Goal: Task Accomplishment & Management: Use online tool/utility

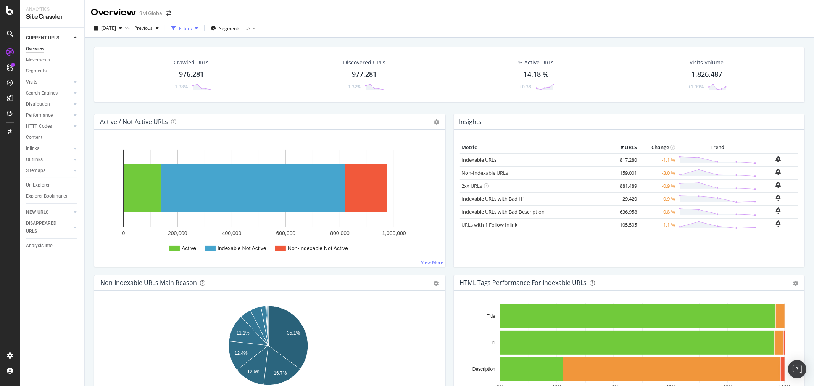
click at [198, 26] on icon "button" at bounding box center [196, 28] width 3 height 5
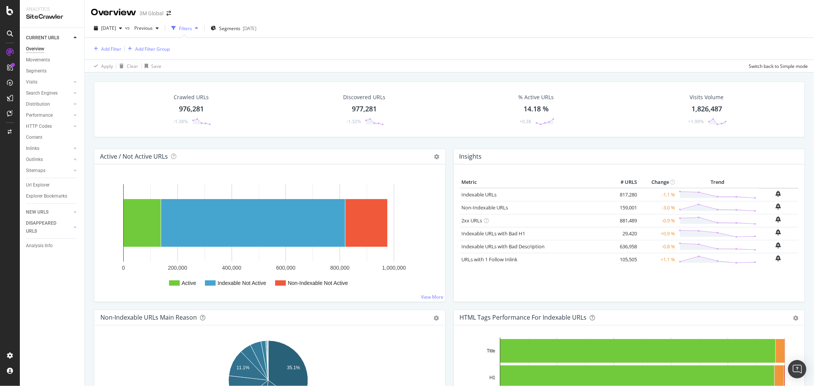
click at [454, 31] on div "[DATE] vs Previous Filters Segments [DATE]" at bounding box center [450, 29] width 730 height 15
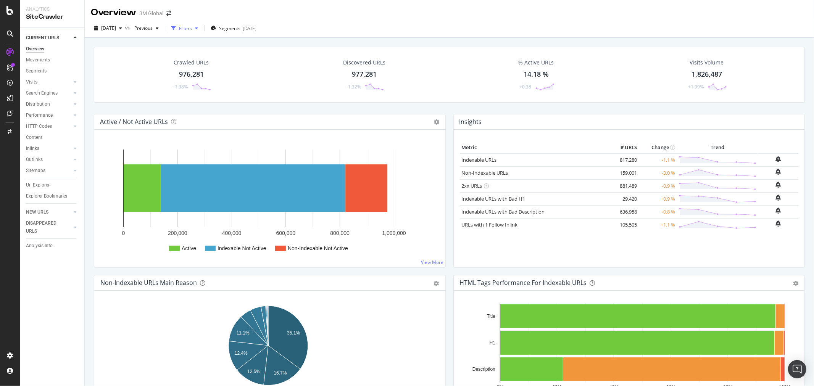
click at [201, 28] on div "button" at bounding box center [196, 28] width 9 height 5
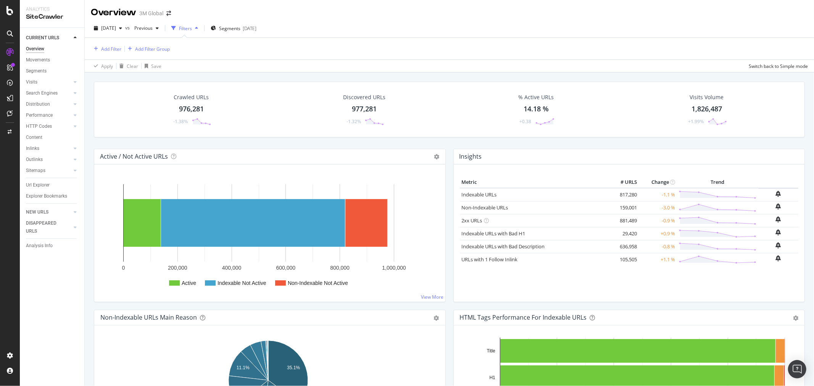
click at [532, 46] on div "Add Filter Add Filter Group" at bounding box center [449, 49] width 717 height 22
click at [112, 49] on div "Add Filter" at bounding box center [111, 49] width 20 height 6
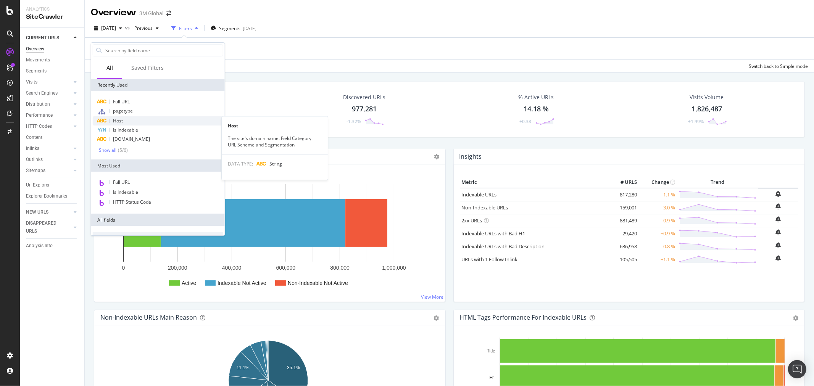
click at [129, 121] on div "Host" at bounding box center [158, 120] width 131 height 9
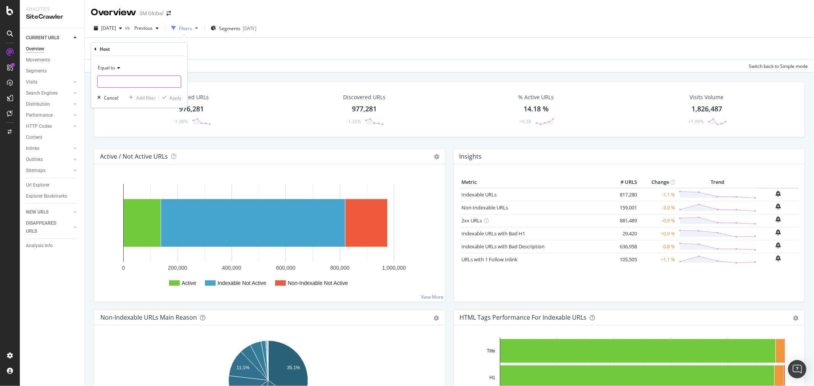
click at [146, 84] on input "text" at bounding box center [139, 82] width 83 height 12
click at [137, 92] on span "[DOMAIN_NAME]" at bounding box center [130, 92] width 60 height 6
type input "[DOMAIN_NAME]"
click at [173, 98] on div "Apply" at bounding box center [176, 98] width 12 height 6
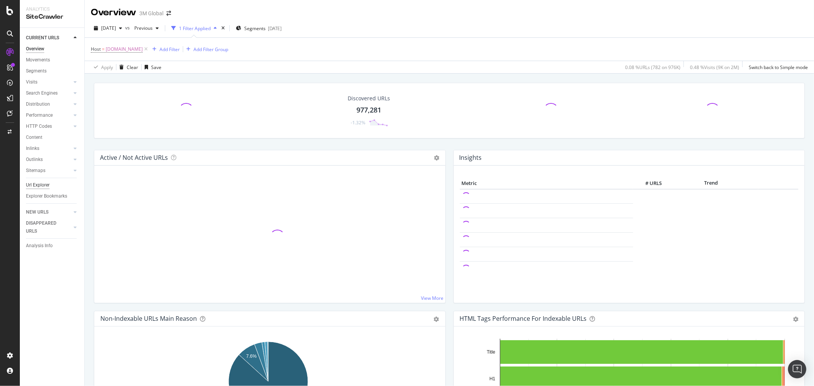
click at [37, 182] on div "Url Explorer" at bounding box center [38, 185] width 24 height 8
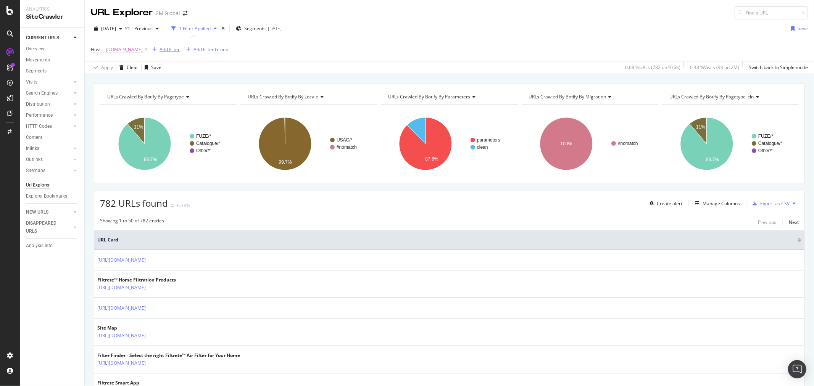
click at [174, 49] on div "Add Filter" at bounding box center [170, 49] width 20 height 6
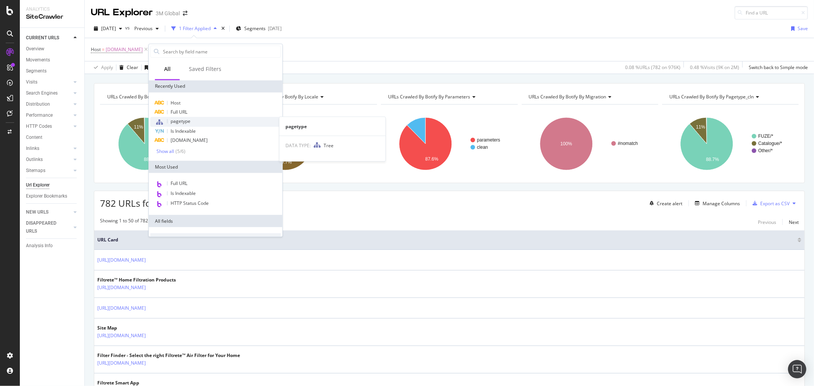
click at [189, 124] on span "pagetype" at bounding box center [181, 121] width 20 height 6
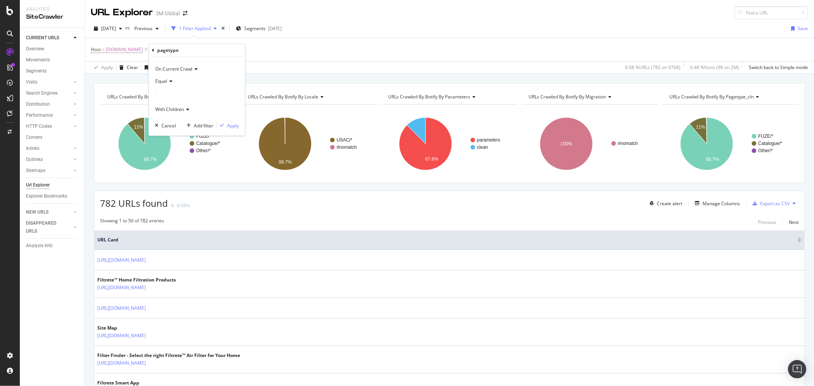
click at [189, 93] on div at bounding box center [196, 96] width 83 height 12
click at [161, 118] on icon at bounding box center [160, 118] width 3 height 5
click at [215, 127] on span "Select" at bounding box center [219, 126] width 13 height 6
click at [233, 128] on div "Apply" at bounding box center [233, 126] width 12 height 6
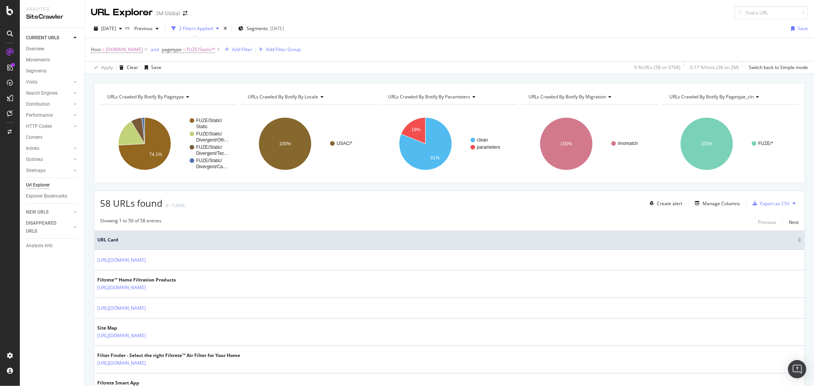
click at [793, 204] on icon at bounding box center [794, 203] width 3 height 5
click at [762, 201] on span "Export XML Sitemaps" at bounding box center [754, 204] width 45 height 7
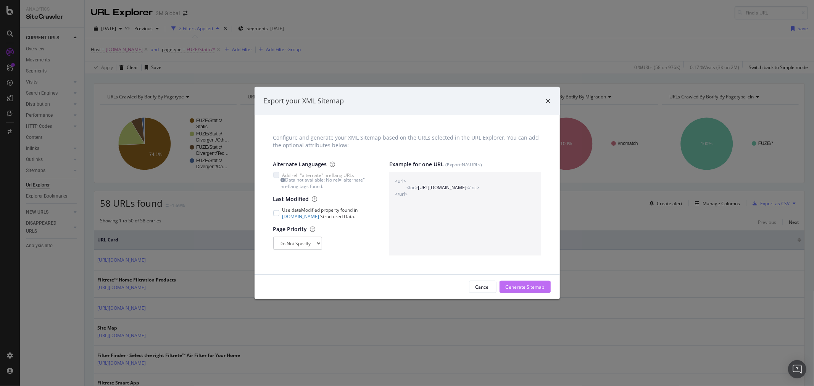
click at [526, 289] on div "Generate Sitemap" at bounding box center [525, 287] width 39 height 6
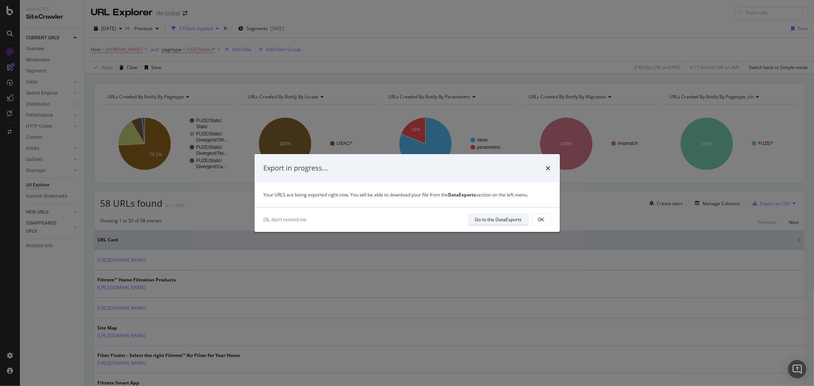
click at [505, 217] on div "Go to the DataExports" at bounding box center [498, 219] width 47 height 6
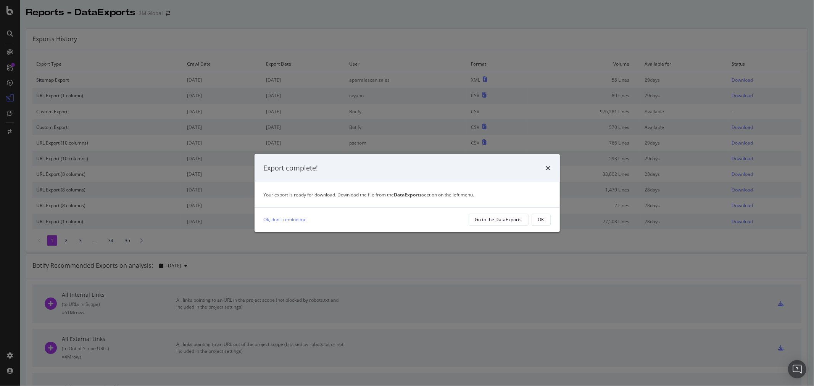
click at [534, 220] on button "OK" at bounding box center [541, 220] width 19 height 12
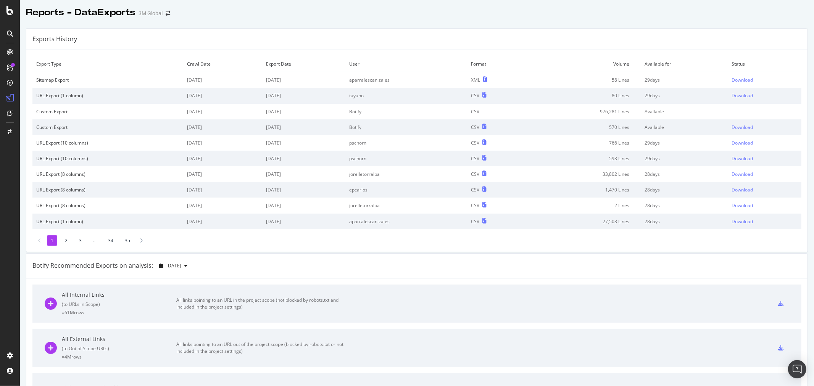
click at [732, 83] on td "Download" at bounding box center [764, 80] width 73 height 16
click at [733, 78] on div "Download" at bounding box center [742, 80] width 21 height 6
click at [573, 53] on div "Export Type Crawl Date Export Date User Format Volume Available for Status Site…" at bounding box center [417, 151] width 782 height 202
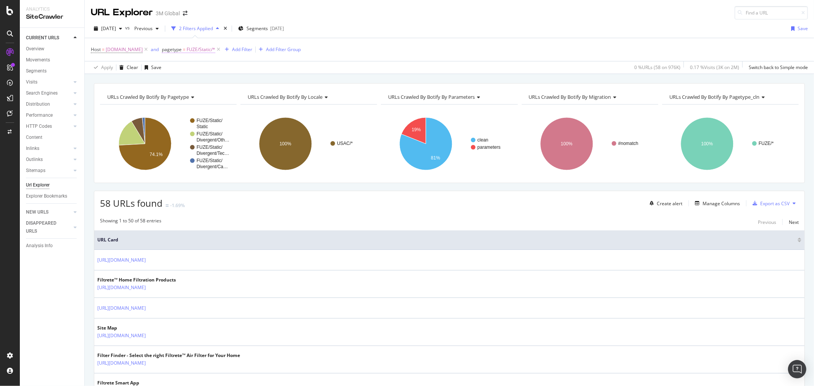
click at [187, 52] on span "FUZE/Static/*" at bounding box center [201, 49] width 29 height 11
click at [404, 40] on div "Host = [DOMAIN_NAME] and pagetype = FUZE/Static/* Add Filter Add Filter Group" at bounding box center [449, 49] width 717 height 23
click at [241, 50] on div "Add Filter" at bounding box center [242, 49] width 20 height 6
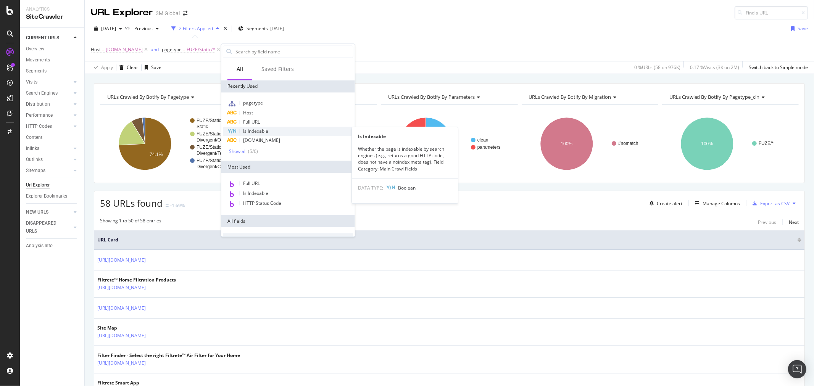
click at [267, 131] on span "Is Indexable" at bounding box center [255, 131] width 25 height 6
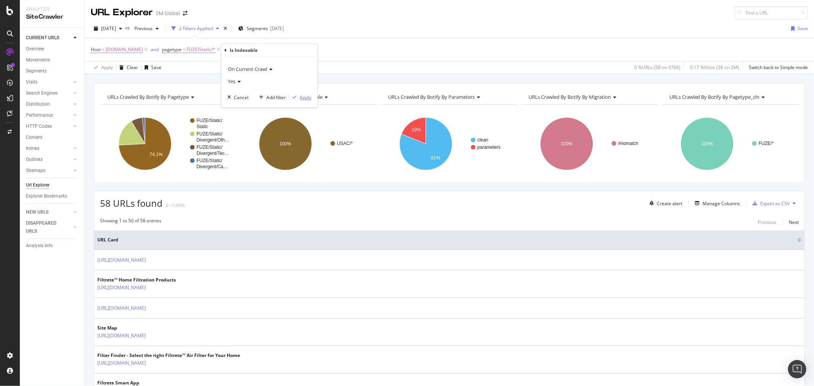
click at [307, 98] on div "Apply" at bounding box center [306, 97] width 12 height 6
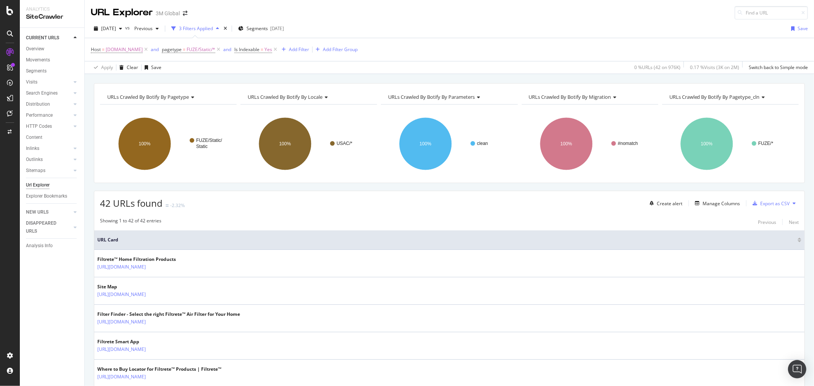
click at [793, 204] on icon at bounding box center [794, 203] width 3 height 5
click at [766, 206] on span "Export XML Sitemaps" at bounding box center [754, 204] width 45 height 7
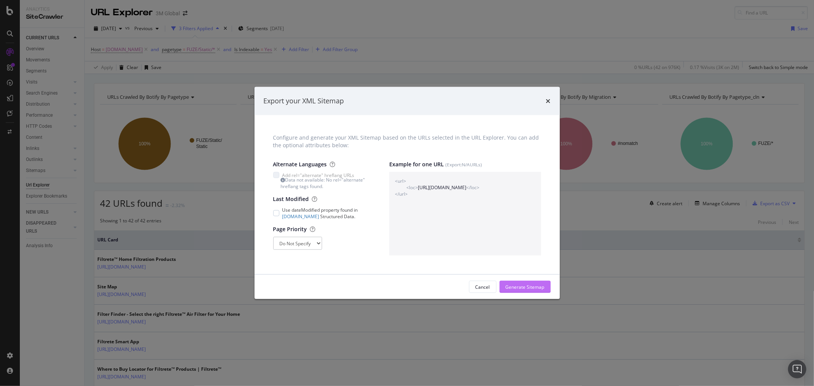
click at [538, 287] on div "Generate Sitemap" at bounding box center [525, 287] width 39 height 6
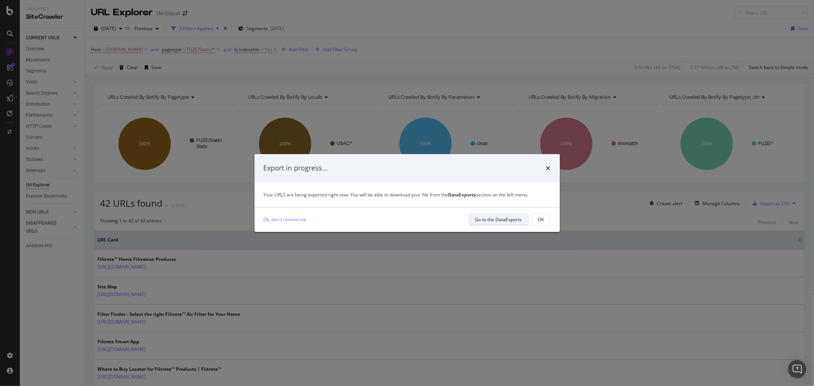
click at [510, 216] on div "Go to the DataExports" at bounding box center [498, 219] width 47 height 6
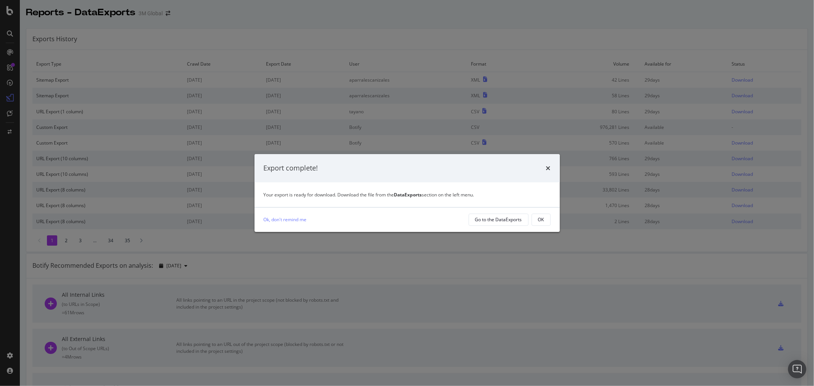
click at [543, 218] on div "OK" at bounding box center [541, 219] width 6 height 6
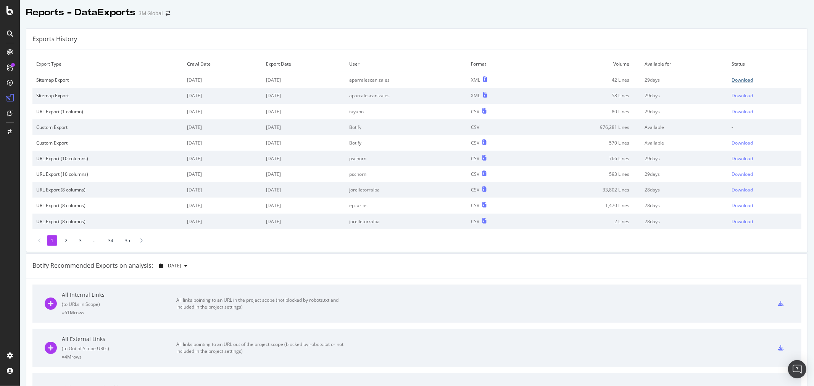
click at [738, 80] on div "Download" at bounding box center [742, 80] width 21 height 6
click at [462, 33] on div "Exports History" at bounding box center [417, 39] width 782 height 21
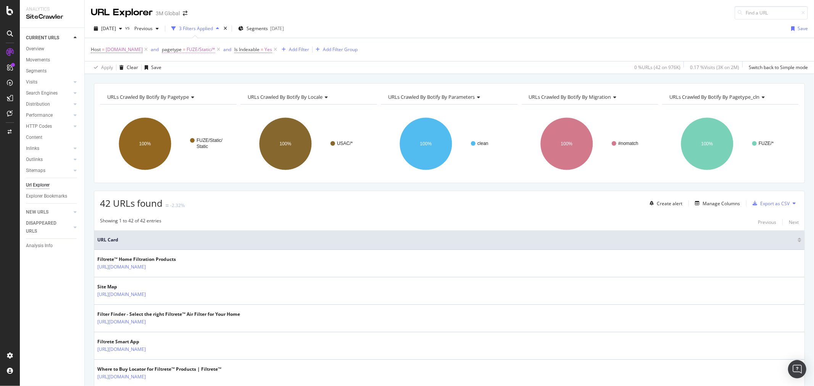
click at [200, 51] on span "FUZE/Static/*" at bounding box center [201, 49] width 29 height 11
click at [199, 94] on icon at bounding box center [196, 94] width 5 height 5
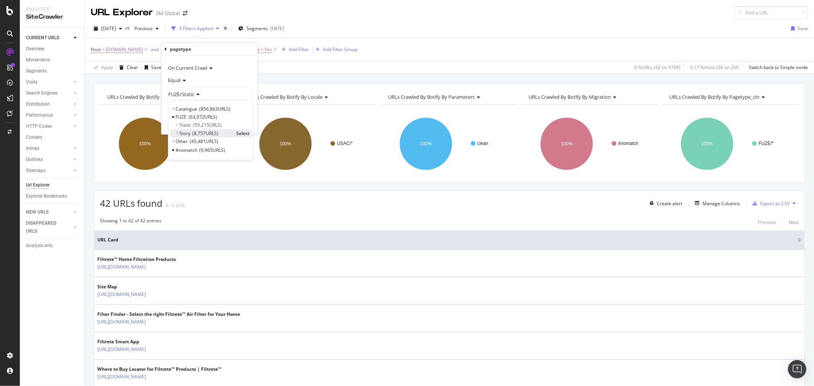
click at [241, 134] on span "Select" at bounding box center [242, 133] width 13 height 6
click at [247, 123] on div "Apply" at bounding box center [246, 124] width 12 height 6
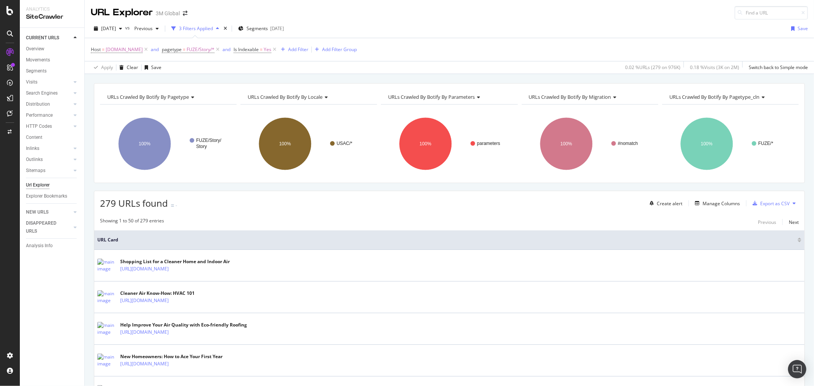
click at [790, 202] on button at bounding box center [794, 203] width 9 height 12
click at [761, 201] on span "Export XML Sitemaps" at bounding box center [754, 204] width 45 height 7
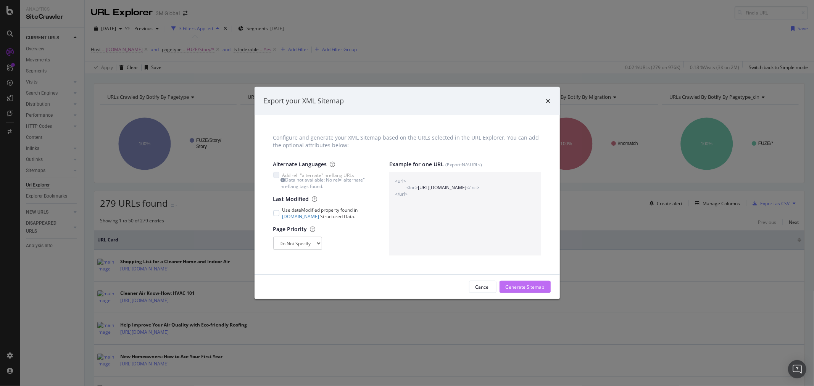
click at [518, 286] on div "Generate Sitemap" at bounding box center [525, 287] width 39 height 6
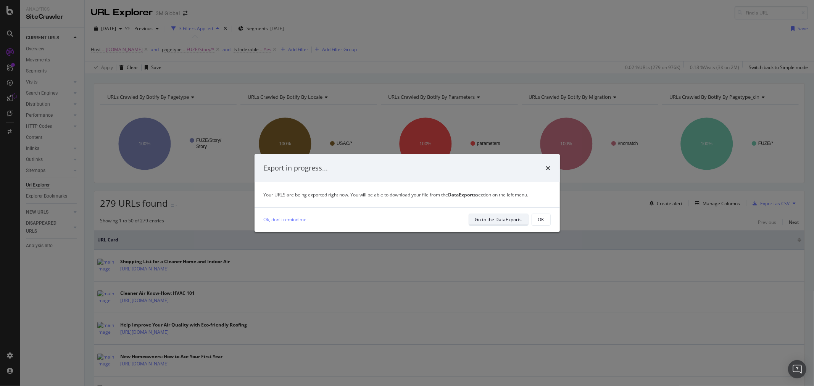
click at [495, 222] on div "Go to the DataExports" at bounding box center [498, 219] width 47 height 6
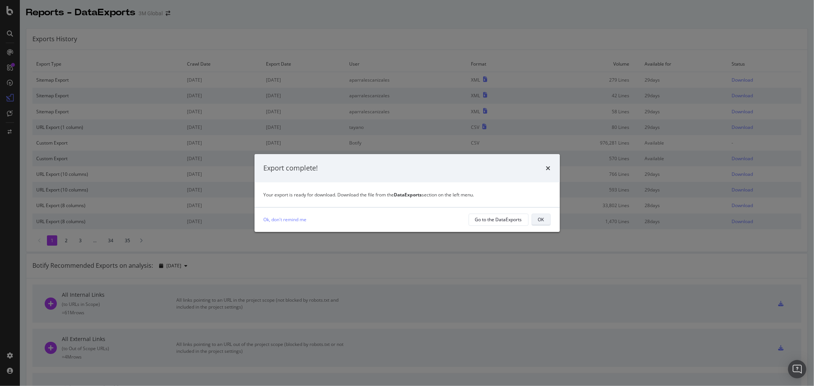
click at [544, 220] on div "OK" at bounding box center [541, 219] width 6 height 6
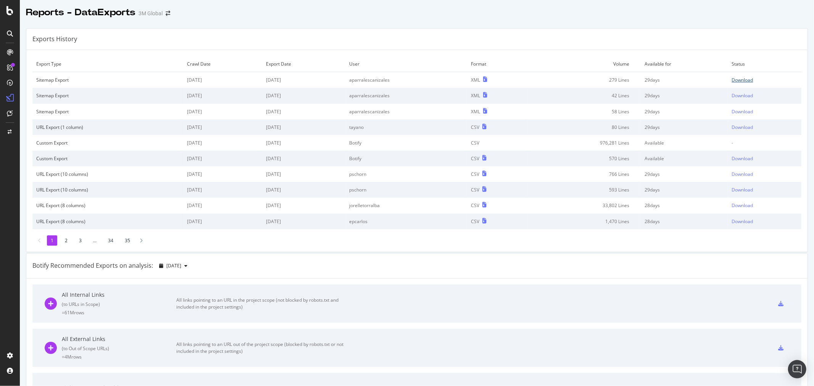
click at [735, 82] on div "Download" at bounding box center [742, 80] width 21 height 6
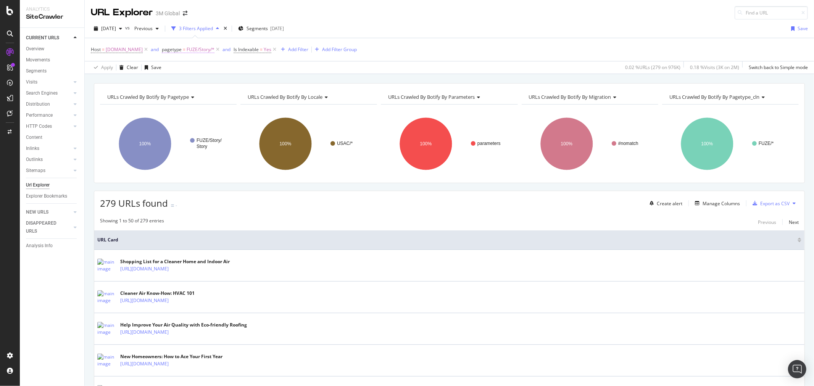
click at [202, 49] on span "FUZE/Story/*" at bounding box center [201, 49] width 28 height 11
click at [195, 93] on icon at bounding box center [196, 94] width 5 height 5
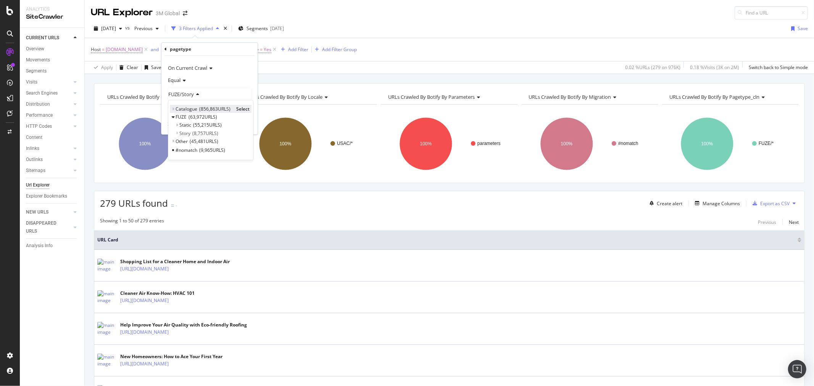
click at [174, 110] on icon at bounding box center [173, 109] width 3 height 5
click at [272, 115] on span "Select" at bounding box center [272, 117] width 13 height 6
click at [250, 124] on div "Apply" at bounding box center [246, 124] width 12 height 6
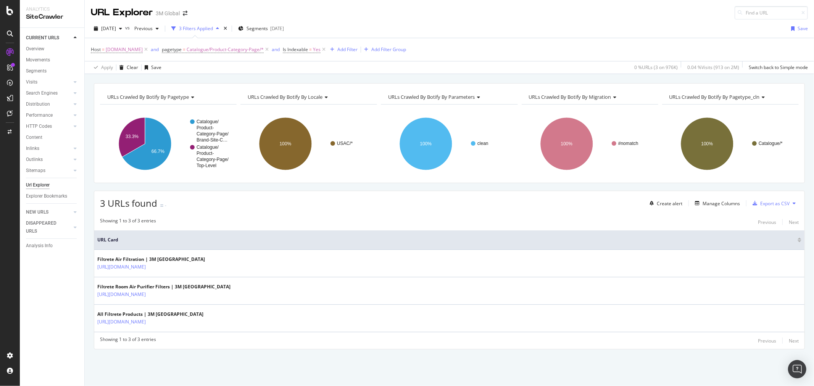
click at [795, 203] on icon at bounding box center [794, 203] width 3 height 5
click at [766, 204] on span "Export XML Sitemaps" at bounding box center [761, 204] width 45 height 7
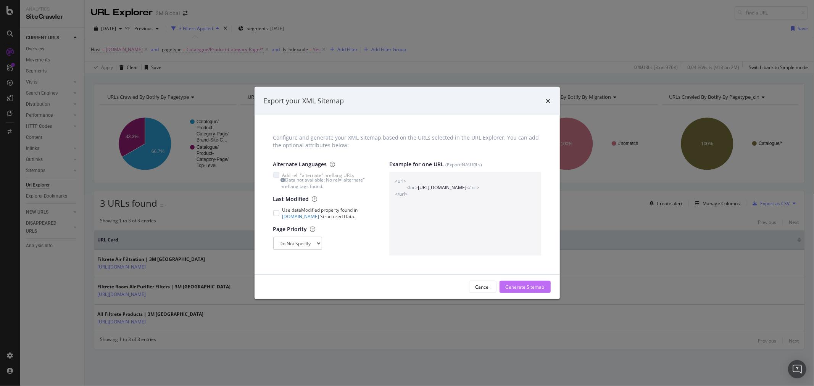
click at [535, 287] on div "Generate Sitemap" at bounding box center [525, 287] width 39 height 6
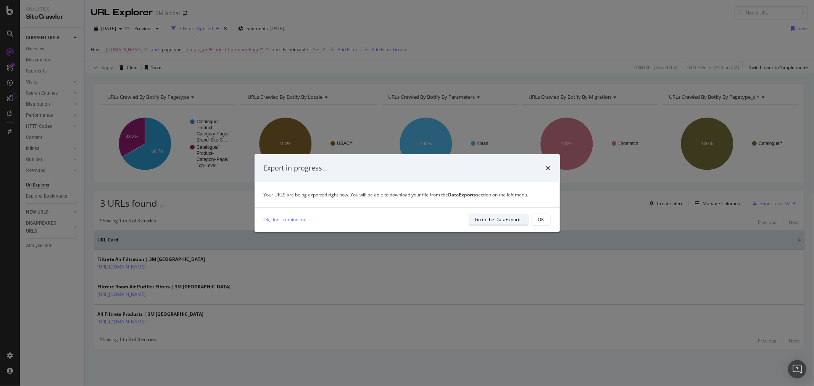
click at [507, 220] on div "Go to the DataExports" at bounding box center [498, 219] width 47 height 6
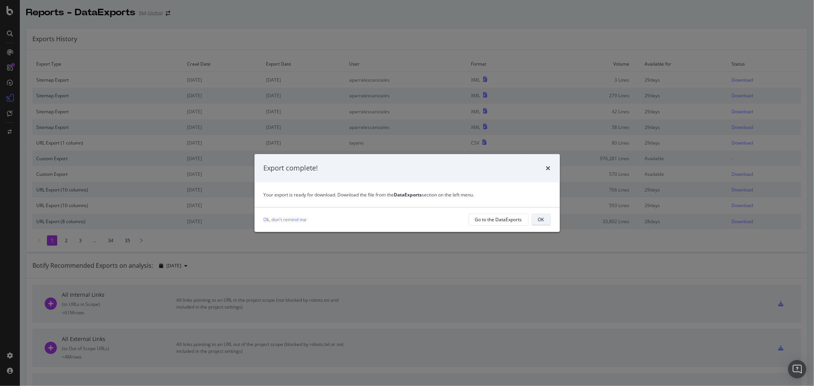
click at [539, 216] on div "OK" at bounding box center [541, 219] width 6 height 6
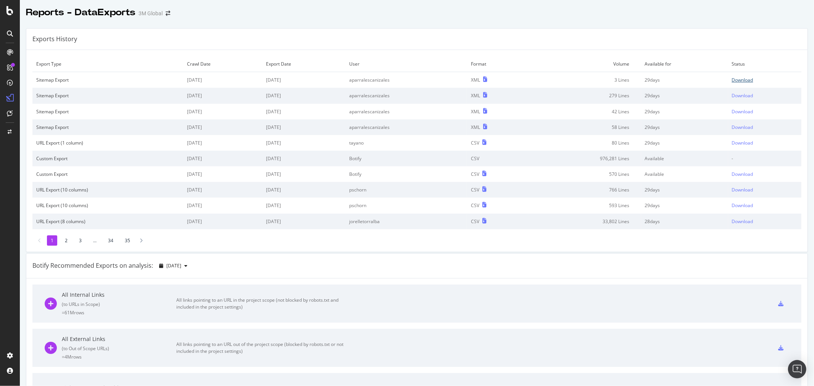
click at [734, 79] on div "Download" at bounding box center [742, 80] width 21 height 6
click at [514, 32] on div "Exports History" at bounding box center [417, 39] width 782 height 21
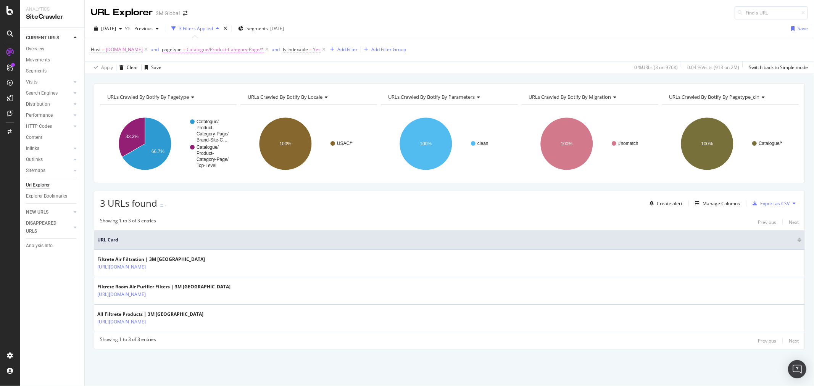
click at [236, 50] on span "Catalogue/Product-Category-Page/*" at bounding box center [225, 49] width 77 height 11
click at [241, 95] on span "Catalogue/Product-Category-Page" at bounding box center [207, 94] width 78 height 7
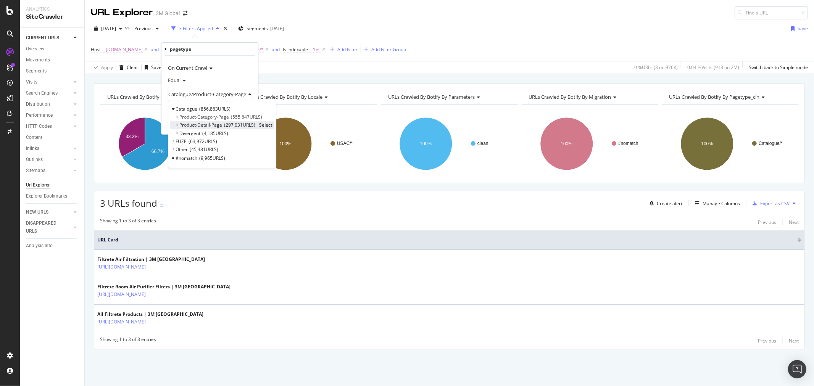
click at [268, 125] on span "Select" at bounding box center [265, 125] width 13 height 6
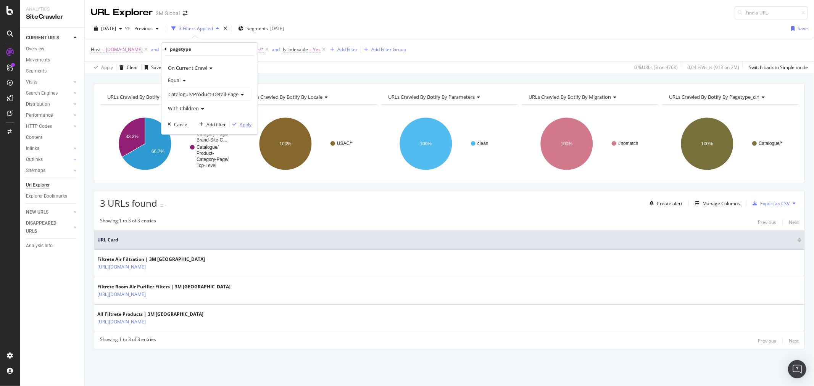
click at [249, 125] on div "Apply" at bounding box center [246, 124] width 12 height 6
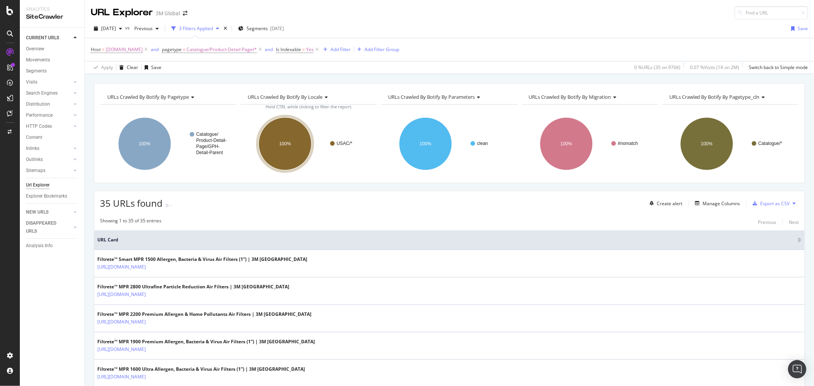
click at [790, 204] on button at bounding box center [794, 203] width 9 height 12
click at [760, 205] on span "Export XML Sitemaps" at bounding box center [754, 204] width 45 height 7
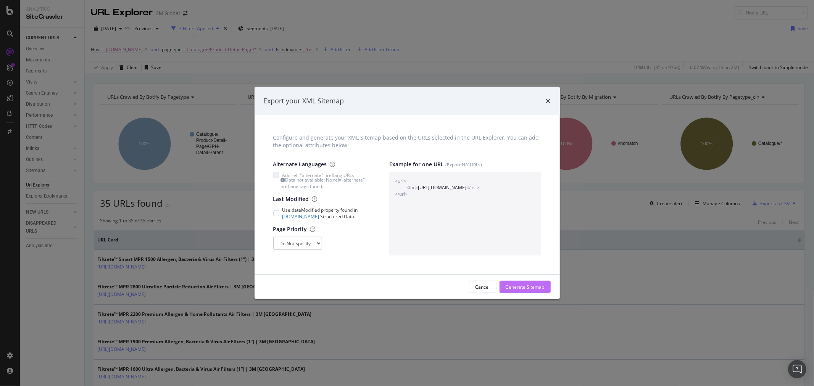
click at [531, 286] on div "Generate Sitemap" at bounding box center [525, 287] width 39 height 6
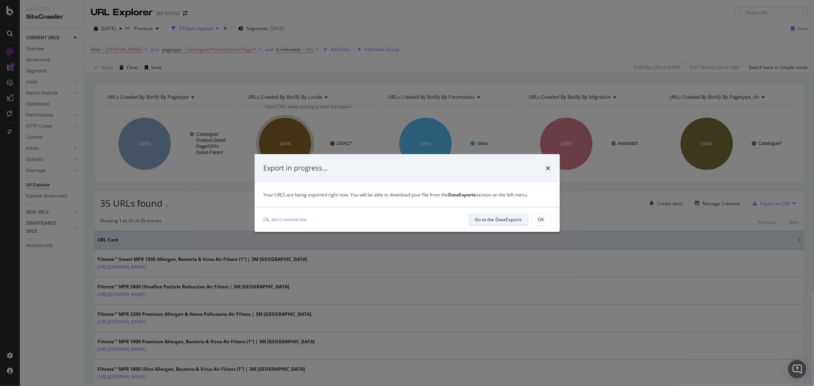
click at [510, 220] on div "Go to the DataExports" at bounding box center [498, 219] width 47 height 6
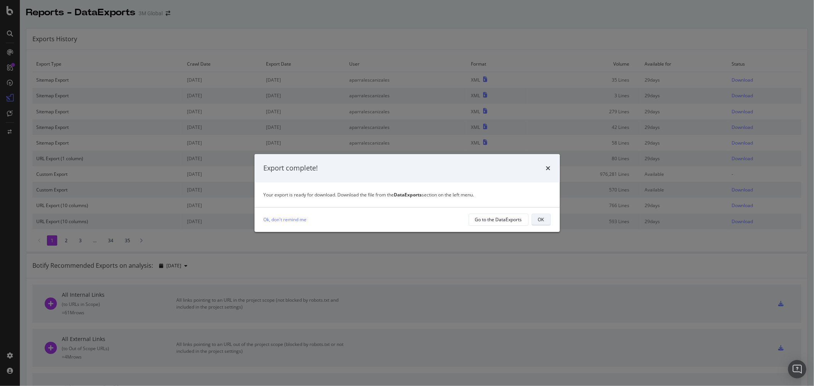
click at [544, 220] on div "OK" at bounding box center [541, 219] width 6 height 6
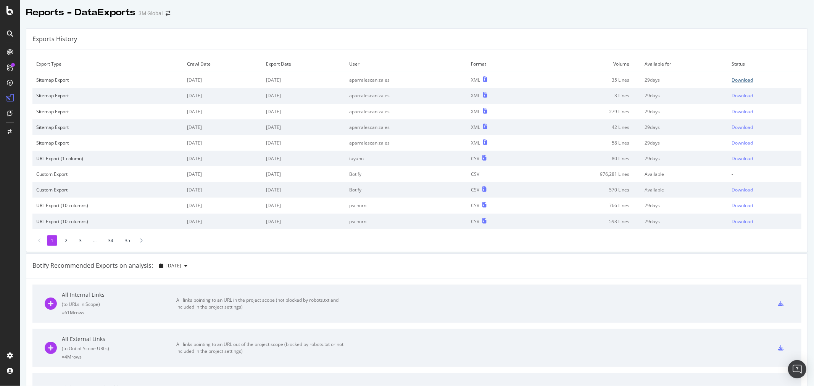
click at [734, 82] on div "Download" at bounding box center [742, 80] width 21 height 6
click at [474, 35] on div "Exports History" at bounding box center [417, 39] width 782 height 21
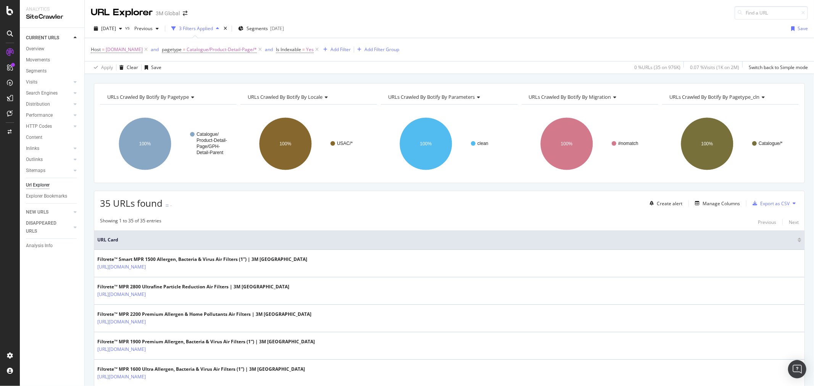
click at [629, 55] on div "Host = [DOMAIN_NAME] and pagetype = Catalogue/Product-Detail-Page/* and Is Inde…" at bounding box center [449, 49] width 717 height 23
click at [121, 50] on span "[DOMAIN_NAME]" at bounding box center [124, 49] width 37 height 11
click at [174, 81] on icon at bounding box center [175, 81] width 4 height 5
click at [150, 77] on input "text" at bounding box center [139, 82] width 83 height 12
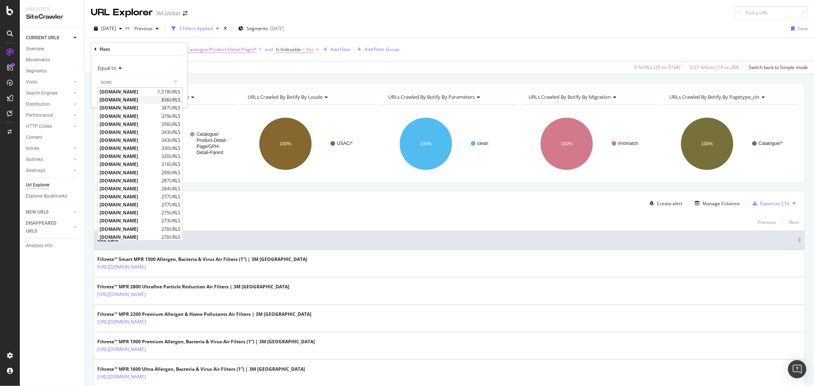
click at [144, 100] on span "[DOMAIN_NAME]" at bounding box center [130, 100] width 60 height 6
type input "[DOMAIN_NAME]"
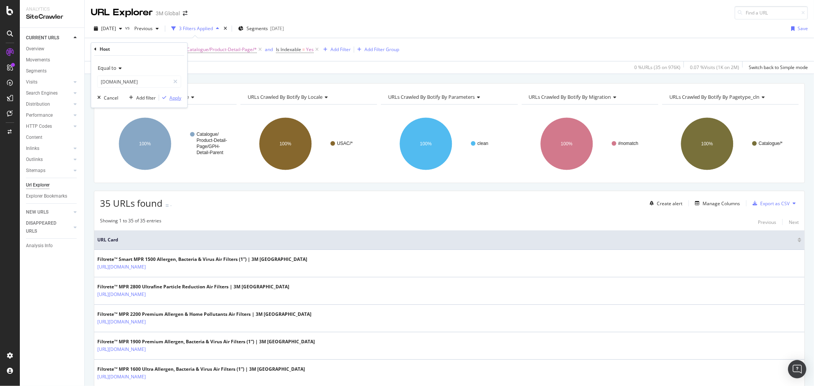
click at [179, 96] on div "Apply" at bounding box center [176, 98] width 12 height 6
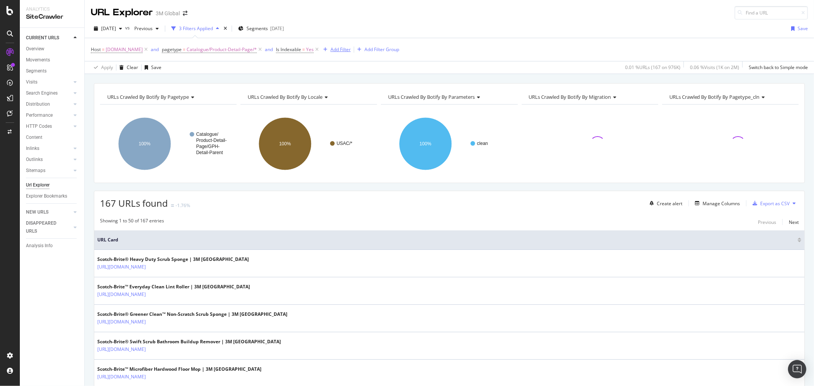
click at [351, 48] on div "Add Filter" at bounding box center [341, 49] width 20 height 6
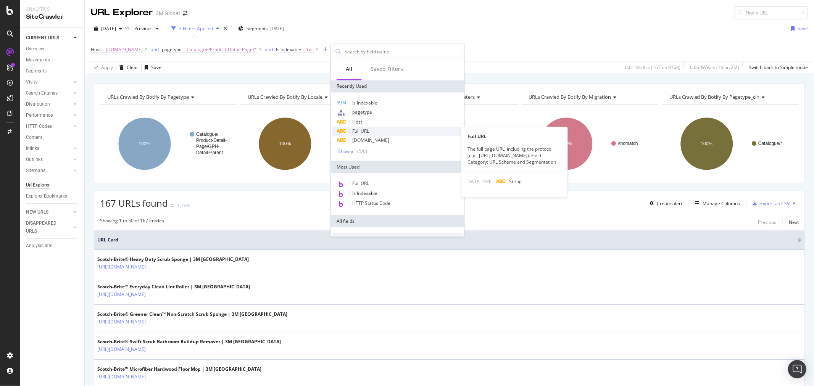
click at [383, 128] on div "Full URL" at bounding box center [398, 131] width 131 height 9
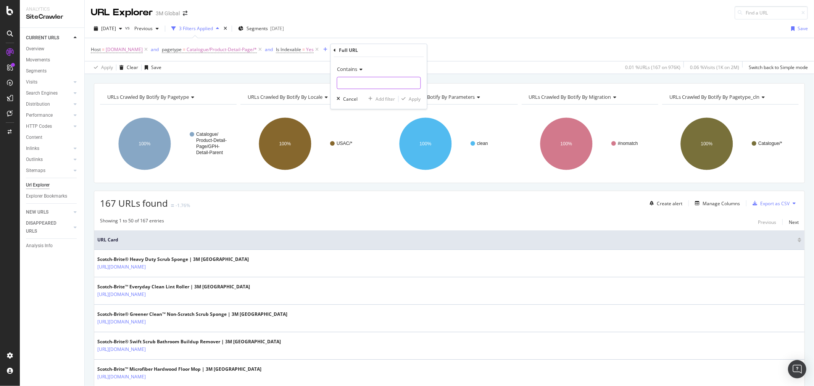
click at [360, 83] on input "text" at bounding box center [378, 83] width 83 height 12
type input "/en_US/"
click at [413, 102] on div "Apply" at bounding box center [415, 99] width 12 height 6
click at [793, 203] on icon at bounding box center [794, 203] width 3 height 5
click at [765, 203] on span "Export XML Sitemaps" at bounding box center [754, 204] width 45 height 7
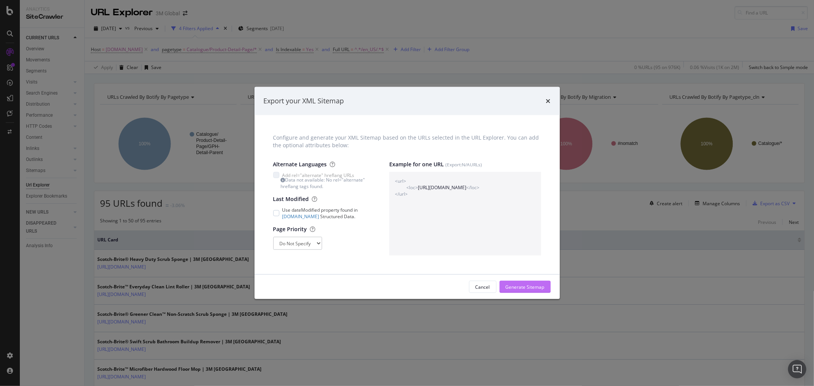
click at [534, 287] on div "Generate Sitemap" at bounding box center [525, 287] width 39 height 6
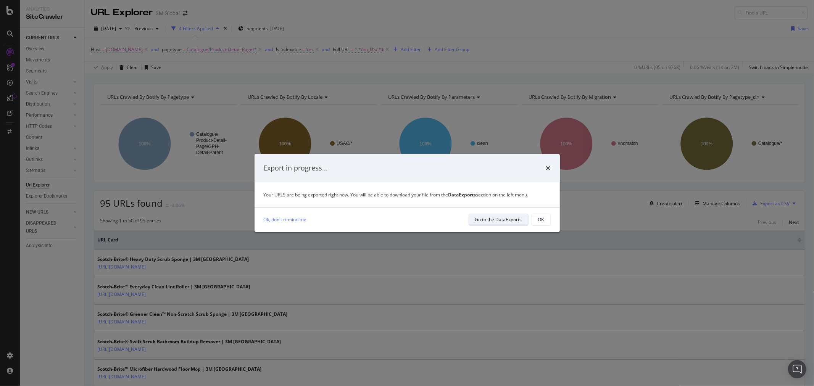
click at [509, 221] on div "Go to the DataExports" at bounding box center [498, 219] width 47 height 6
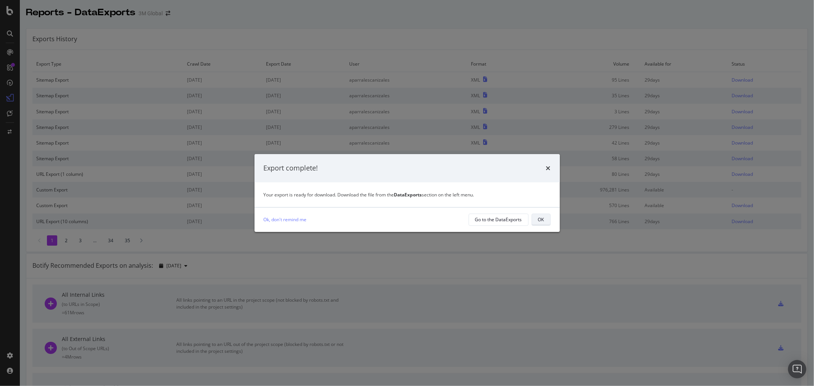
click at [538, 215] on div "OK" at bounding box center [541, 220] width 6 height 11
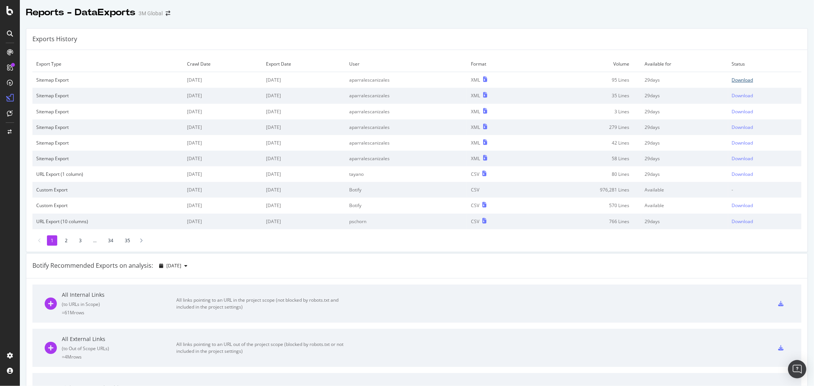
click at [738, 81] on div "Download" at bounding box center [742, 80] width 21 height 6
click at [528, 29] on div "Exports History" at bounding box center [417, 39] width 782 height 21
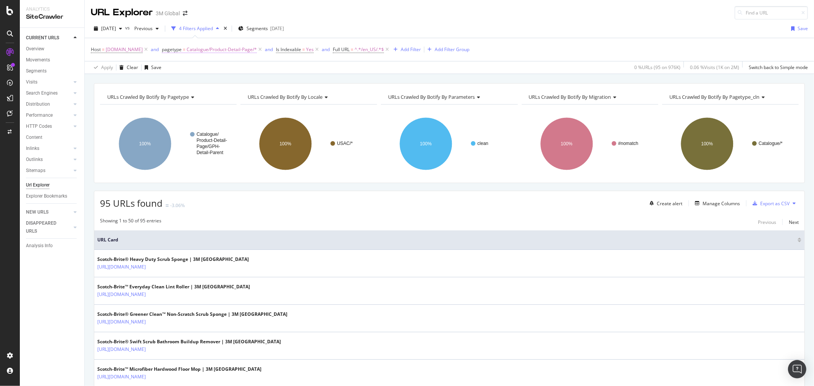
click at [238, 48] on span "Catalogue/Product-Detail-Page/*" at bounding box center [222, 49] width 70 height 11
click at [255, 94] on icon at bounding box center [252, 94] width 5 height 5
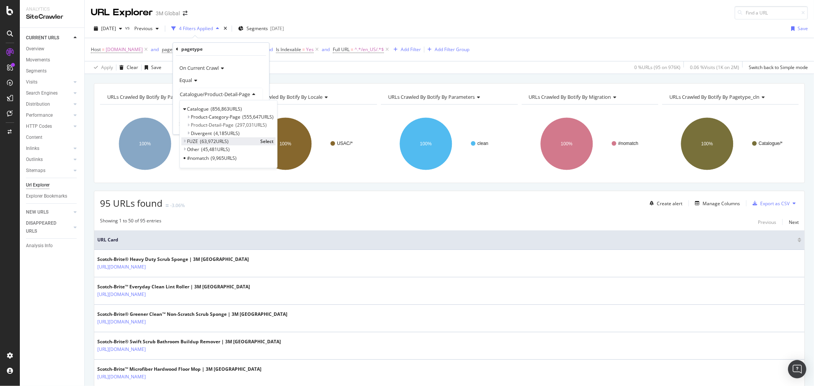
click at [185, 140] on icon at bounding box center [184, 141] width 3 height 5
click at [268, 149] on span "Select" at bounding box center [266, 149] width 13 height 6
click at [258, 124] on div "Apply" at bounding box center [257, 124] width 12 height 6
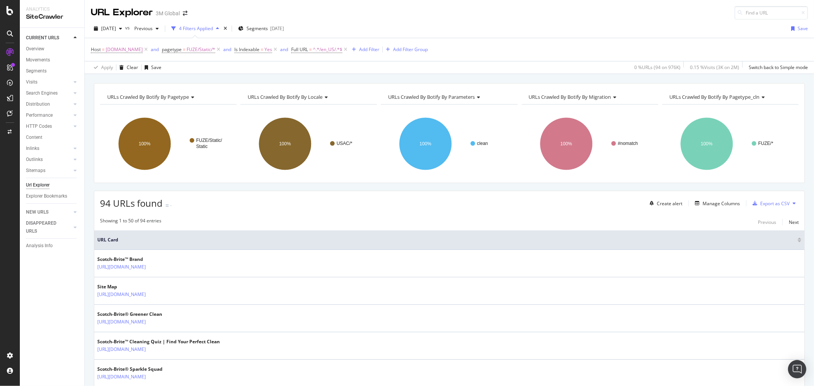
click at [793, 202] on icon at bounding box center [794, 203] width 3 height 5
click at [766, 200] on div "Export XML Sitemaps" at bounding box center [754, 204] width 57 height 11
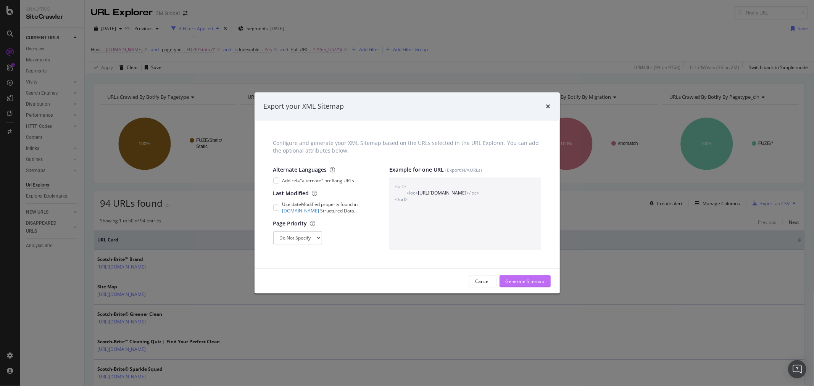
click at [523, 279] on div "Generate Sitemap" at bounding box center [525, 281] width 39 height 6
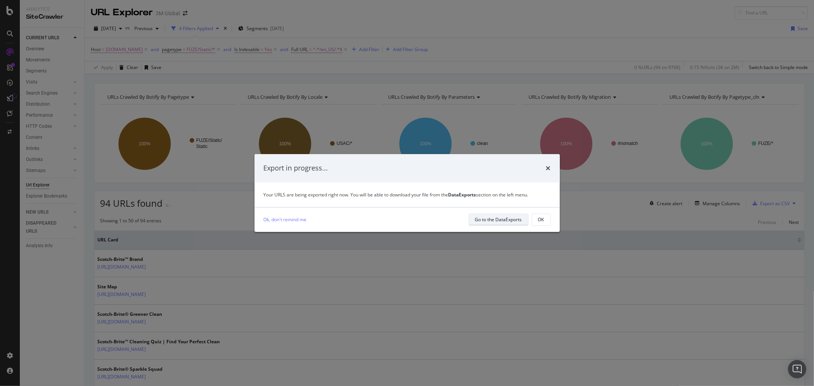
click at [510, 216] on div "Go to the DataExports" at bounding box center [498, 219] width 47 height 6
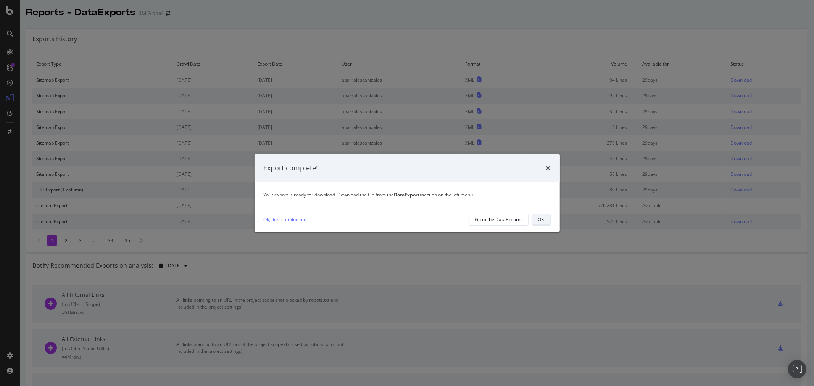
click at [543, 221] on div "OK" at bounding box center [541, 219] width 6 height 6
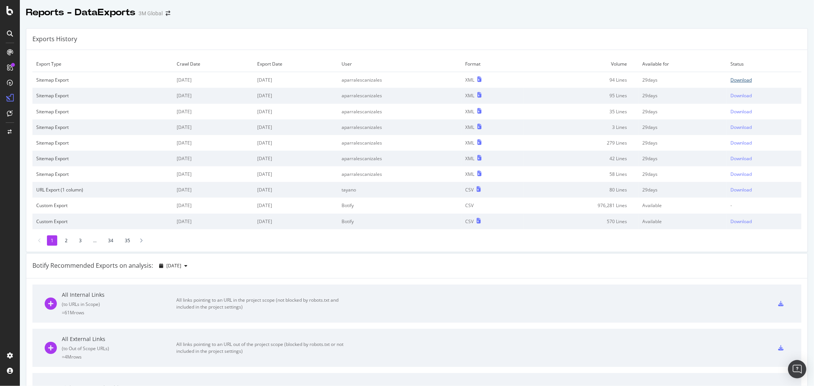
click at [732, 79] on div "Download" at bounding box center [741, 80] width 21 height 6
click at [733, 81] on div "Download" at bounding box center [741, 80] width 21 height 6
click at [530, 39] on div "Exports History" at bounding box center [417, 39] width 782 height 21
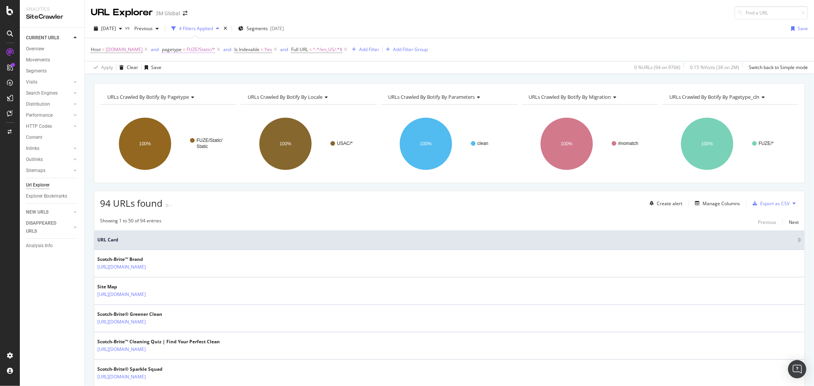
click at [212, 48] on span "FUZE/Static/*" at bounding box center [201, 49] width 29 height 11
click at [210, 95] on icon at bounding box center [208, 94] width 5 height 5
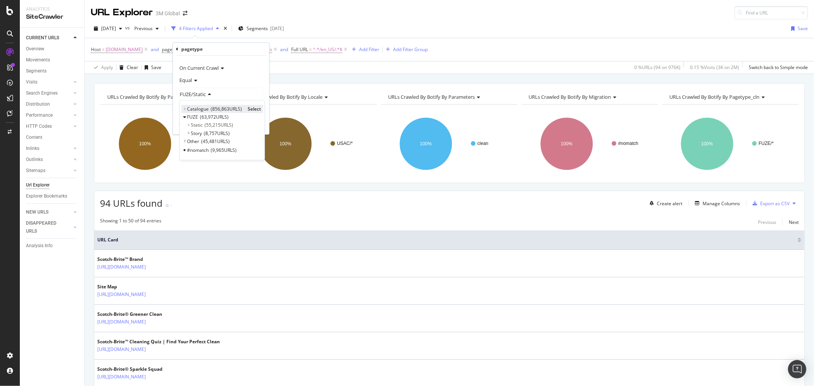
click at [184, 108] on icon at bounding box center [184, 109] width 3 height 5
click at [284, 117] on span "Select" at bounding box center [284, 117] width 13 height 6
click at [254, 126] on div "Apply" at bounding box center [258, 124] width 12 height 6
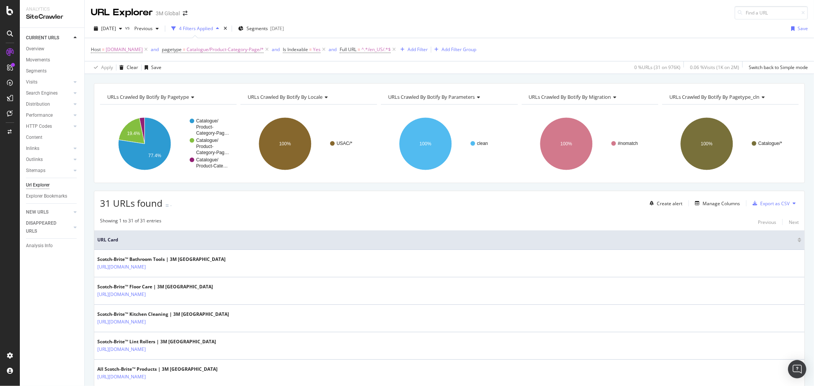
click at [793, 203] on icon at bounding box center [794, 203] width 3 height 5
click at [768, 202] on span "Export XML Sitemaps" at bounding box center [754, 204] width 45 height 7
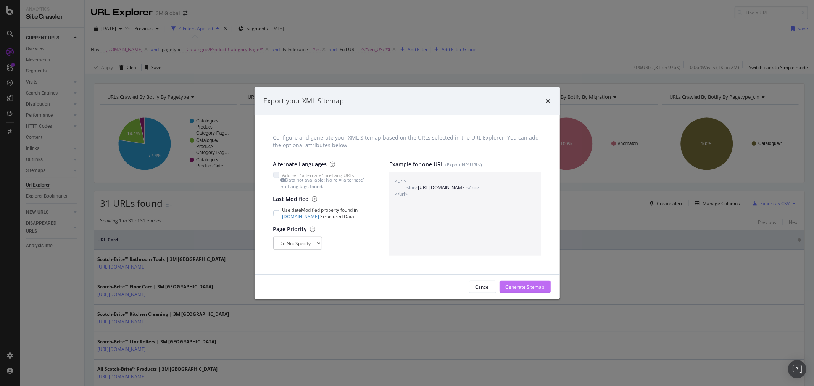
click at [534, 284] on div "Generate Sitemap" at bounding box center [525, 287] width 39 height 6
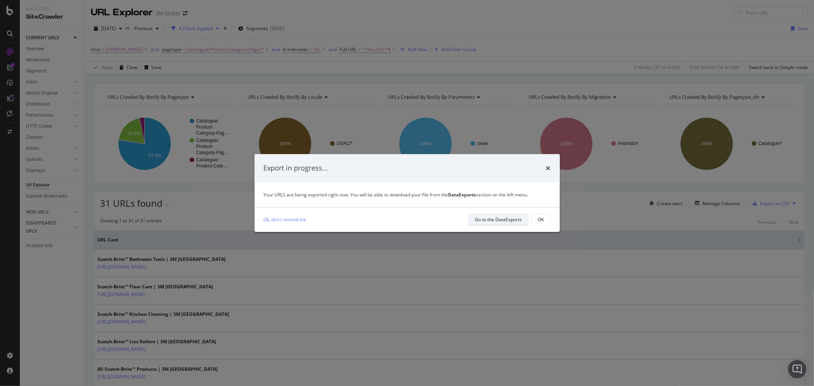
click at [513, 221] on div "Go to the DataExports" at bounding box center [498, 219] width 47 height 6
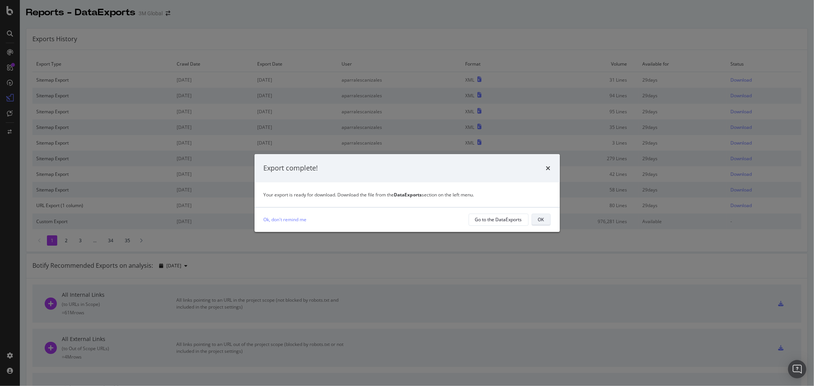
click at [541, 223] on div "OK" at bounding box center [541, 219] width 6 height 6
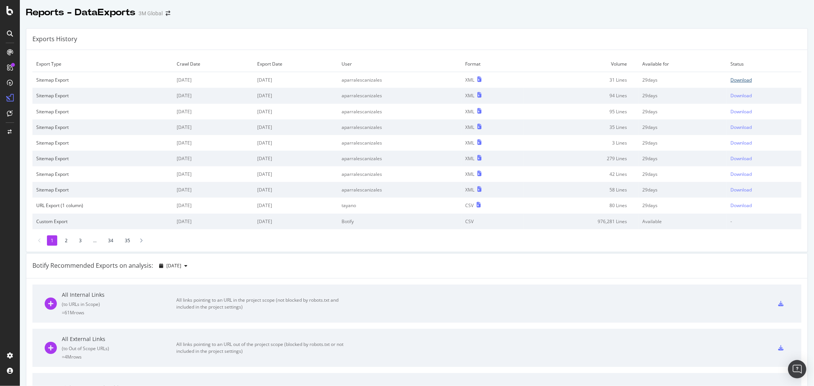
click at [735, 82] on div "Download" at bounding box center [741, 80] width 21 height 6
click at [483, 47] on div "Exports History" at bounding box center [417, 39] width 782 height 21
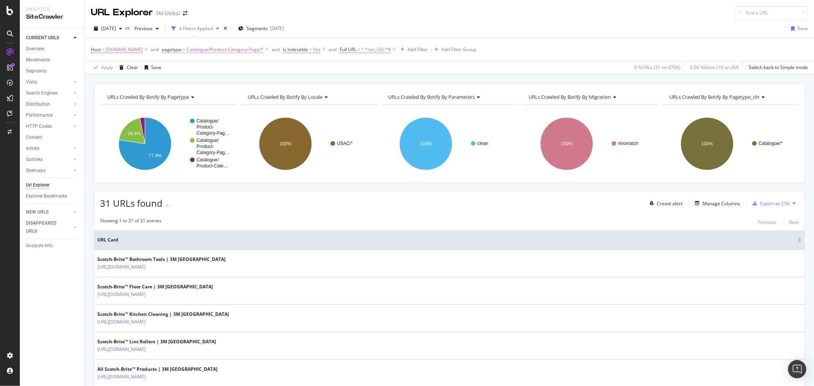
click at [250, 51] on span "Catalogue/Product-Category-Page/*" at bounding box center [225, 49] width 77 height 11
click at [245, 93] on span "Catalogue/Product-Category-Page" at bounding box center [219, 94] width 78 height 7
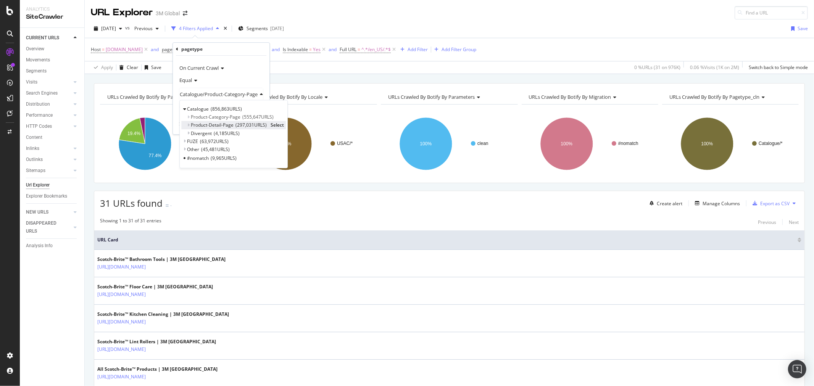
click at [277, 123] on span "Select" at bounding box center [277, 125] width 13 height 6
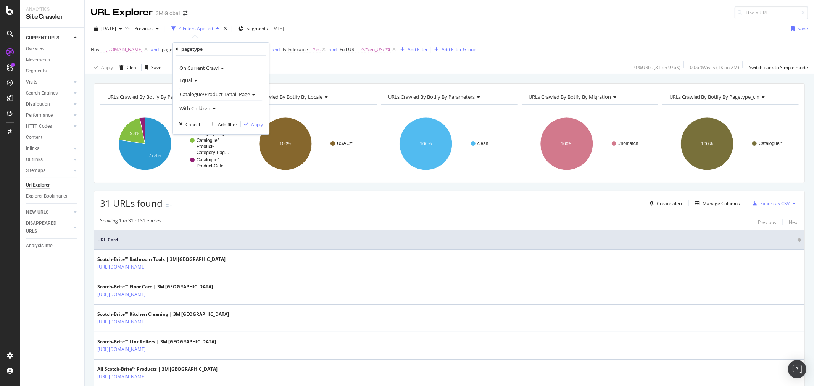
click at [261, 123] on div "Apply" at bounding box center [257, 124] width 12 height 6
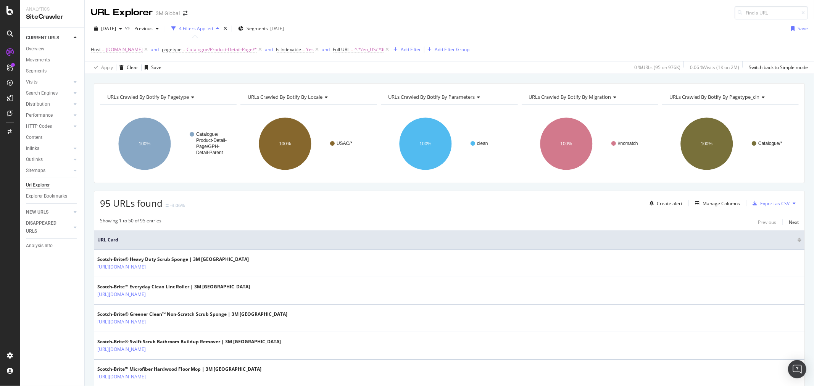
click at [793, 204] on icon at bounding box center [794, 203] width 3 height 5
click at [767, 206] on span "Export XML Sitemaps" at bounding box center [754, 204] width 45 height 7
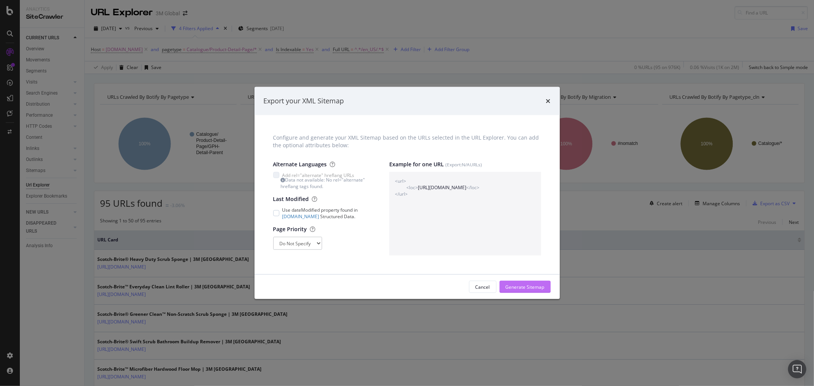
click at [538, 284] on div "Generate Sitemap" at bounding box center [525, 287] width 39 height 6
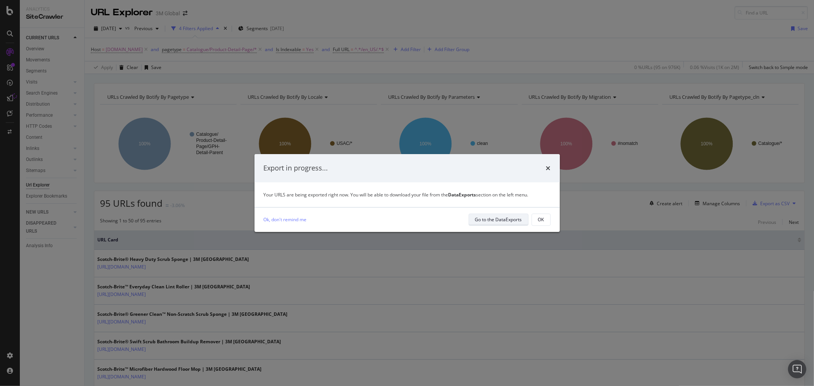
click at [512, 219] on div "Go to the DataExports" at bounding box center [498, 219] width 47 height 6
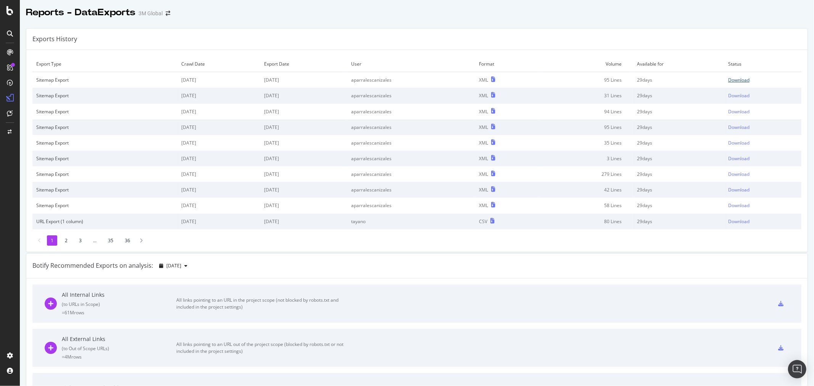
click at [735, 78] on div "Download" at bounding box center [738, 80] width 21 height 6
click at [295, 21] on div at bounding box center [417, 20] width 794 height 3
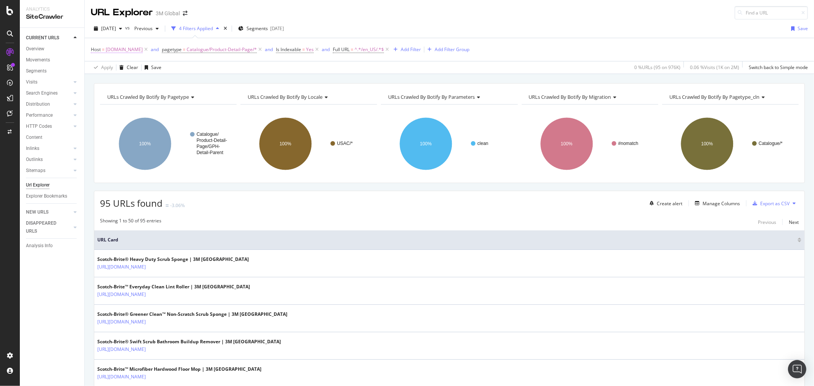
click at [132, 48] on span "[DOMAIN_NAME]" at bounding box center [124, 49] width 37 height 11
click at [174, 81] on icon at bounding box center [175, 81] width 4 height 5
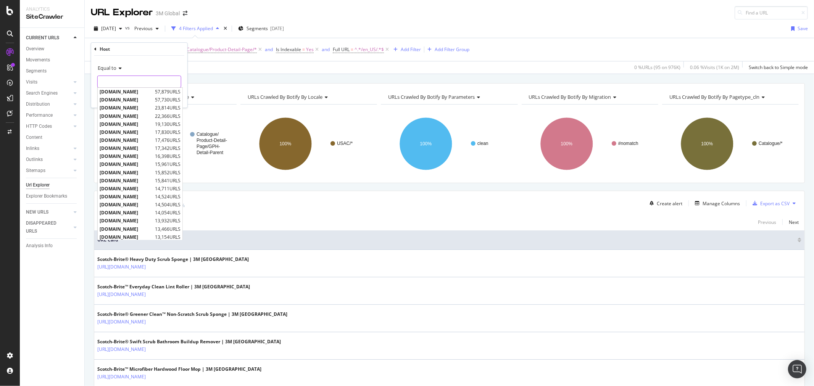
click at [157, 81] on input "text" at bounding box center [139, 82] width 83 height 12
click at [132, 89] on span "[DOMAIN_NAME]" at bounding box center [128, 92] width 56 height 6
type input "[DOMAIN_NAME]"
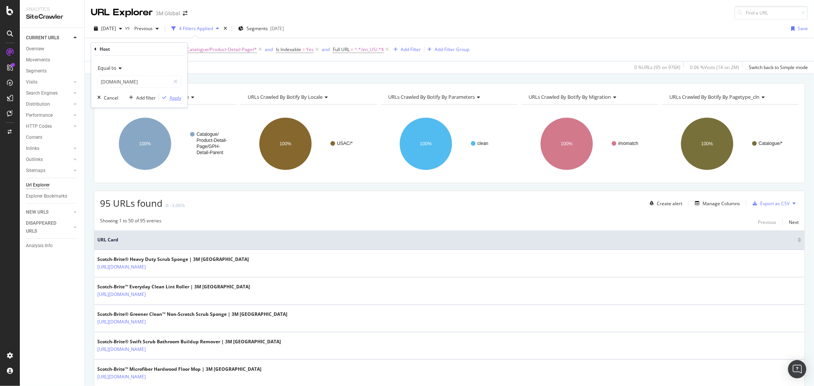
click at [176, 98] on div "Apply" at bounding box center [176, 98] width 12 height 6
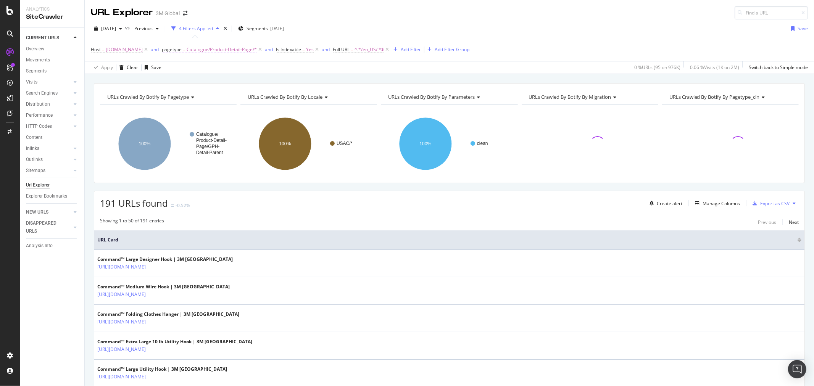
click at [227, 51] on span "Catalogue/Product-Detail-Page/*" at bounding box center [222, 49] width 70 height 11
click at [216, 95] on span "Catalogue/Product-Detail-Page" at bounding box center [211, 94] width 70 height 7
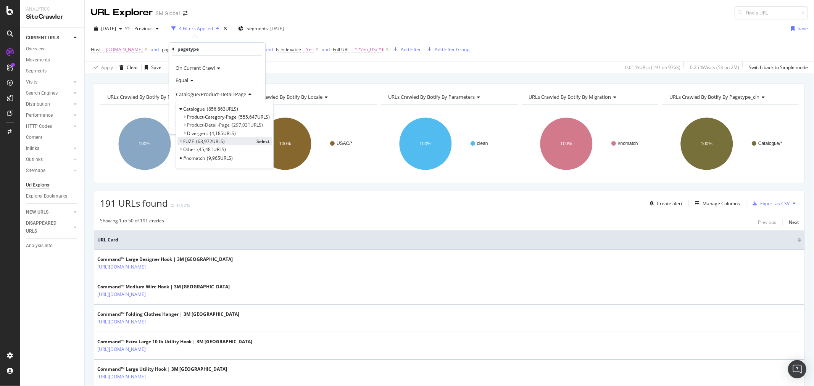
click at [181, 140] on icon at bounding box center [180, 141] width 3 height 5
click at [261, 150] on span "Select" at bounding box center [263, 149] width 13 height 6
click at [254, 126] on div "Apply" at bounding box center [253, 124] width 12 height 6
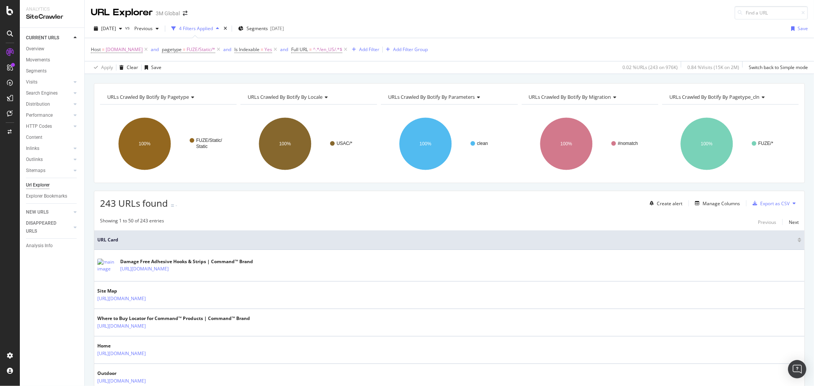
click at [793, 204] on icon at bounding box center [794, 203] width 3 height 5
click at [765, 201] on span "Export XML Sitemaps" at bounding box center [754, 204] width 45 height 7
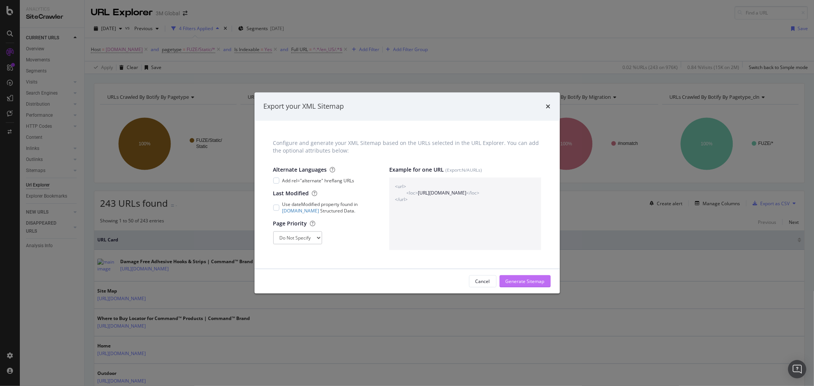
click at [536, 280] on div "Generate Sitemap" at bounding box center [525, 281] width 39 height 6
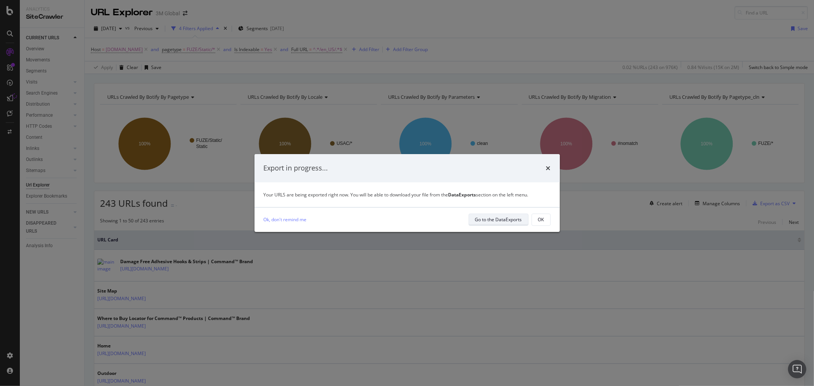
click at [504, 222] on div "Go to the DataExports" at bounding box center [498, 219] width 47 height 6
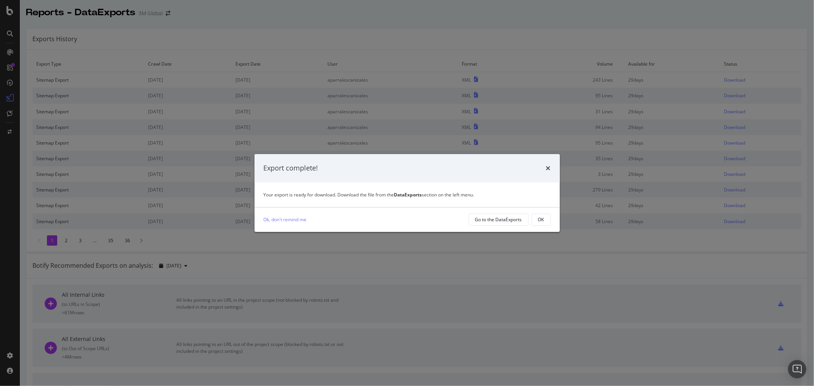
click at [544, 219] on div "OK" at bounding box center [541, 219] width 6 height 6
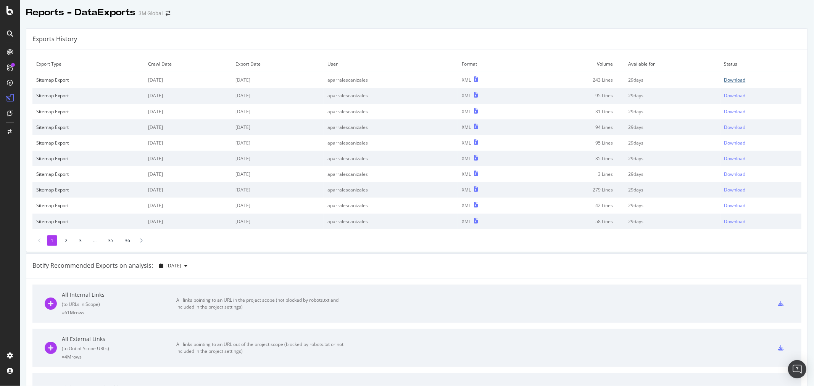
click at [732, 79] on div "Download" at bounding box center [735, 80] width 21 height 6
click at [551, 48] on div "Exports History" at bounding box center [417, 39] width 782 height 21
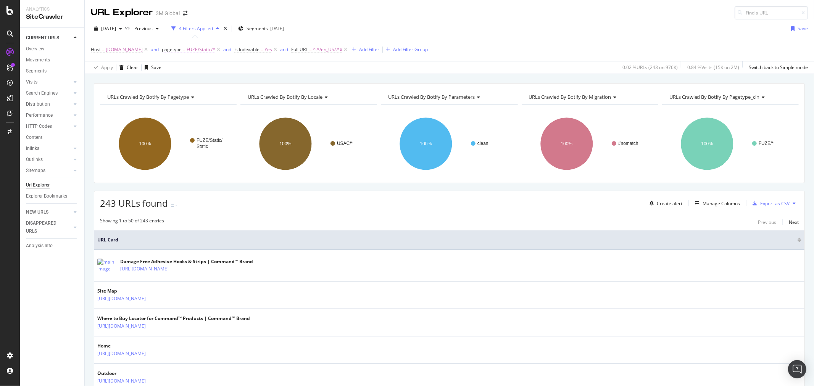
click at [206, 50] on span "FUZE/Static/*" at bounding box center [201, 49] width 29 height 11
click at [198, 94] on span "FUZE/Static" at bounding box center [189, 94] width 26 height 7
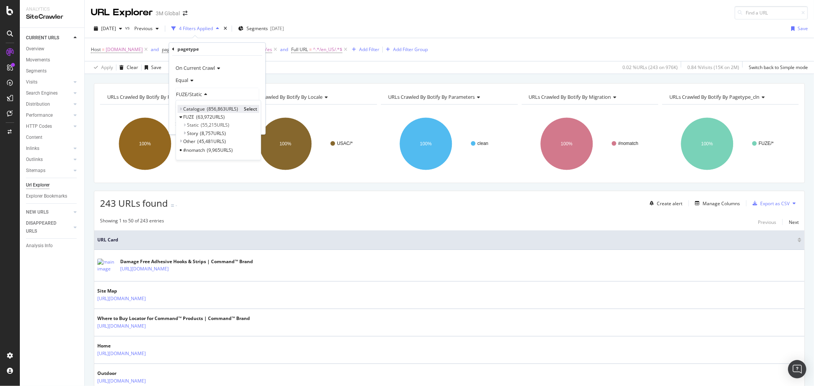
click at [181, 108] on icon at bounding box center [180, 109] width 3 height 5
click at [280, 118] on span "Select" at bounding box center [280, 117] width 13 height 6
click at [256, 125] on div "Apply" at bounding box center [254, 124] width 12 height 6
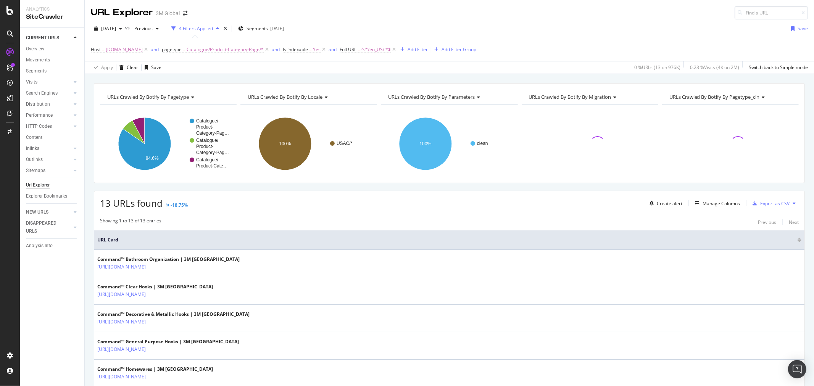
click at [790, 204] on button at bounding box center [794, 203] width 9 height 12
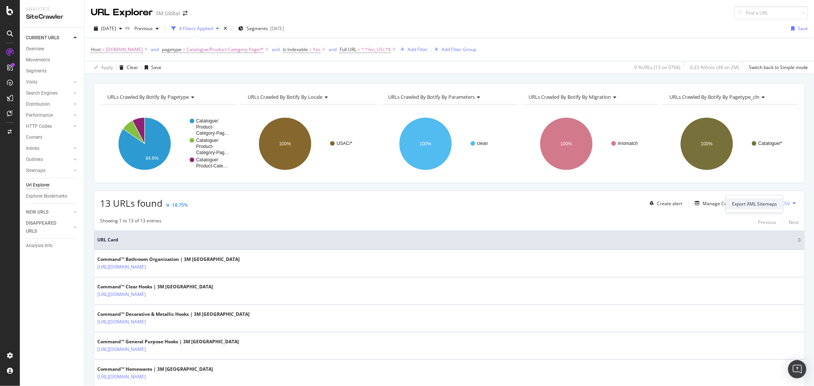
click at [767, 203] on span "Export XML Sitemaps" at bounding box center [754, 204] width 45 height 7
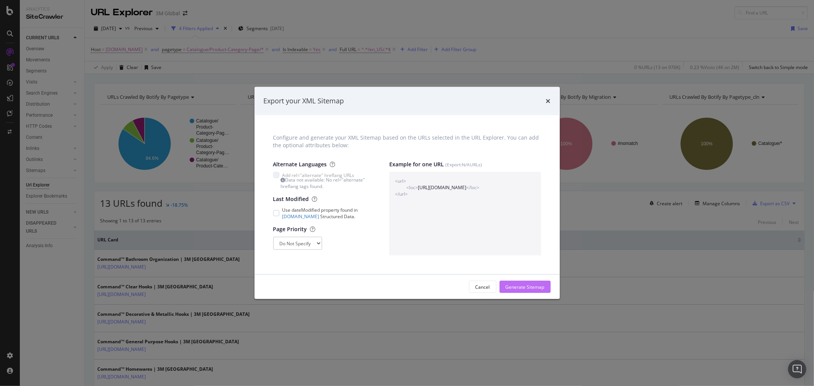
click at [524, 287] on div "Generate Sitemap" at bounding box center [525, 287] width 39 height 6
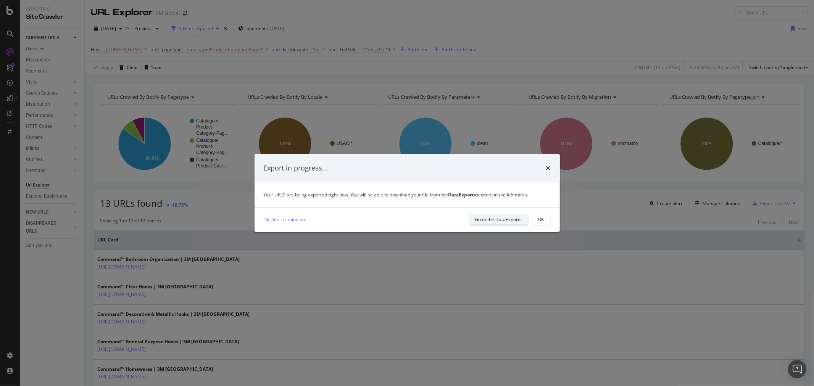
click at [500, 219] on div "Go to the DataExports" at bounding box center [498, 219] width 47 height 6
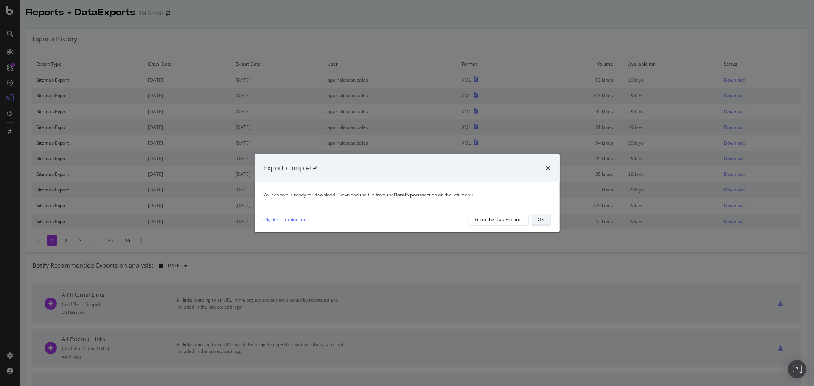
click at [543, 217] on div "OK" at bounding box center [541, 219] width 6 height 6
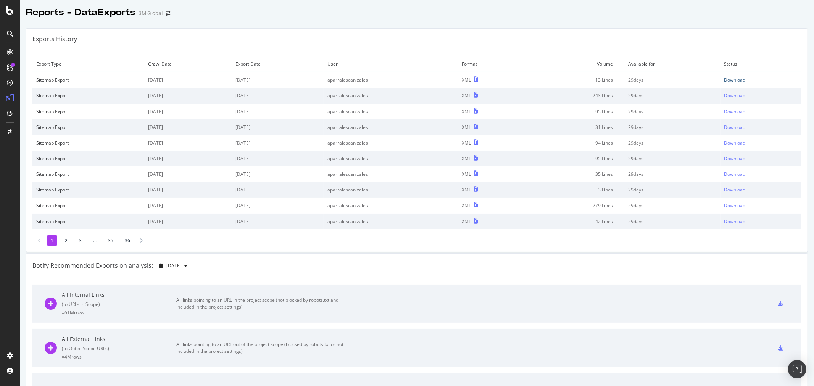
click at [727, 80] on div "Download" at bounding box center [735, 80] width 21 height 6
click at [478, 54] on div "Export Type Crawl Date Export Date User Format Volume Available for Status Site…" at bounding box center [417, 151] width 782 height 202
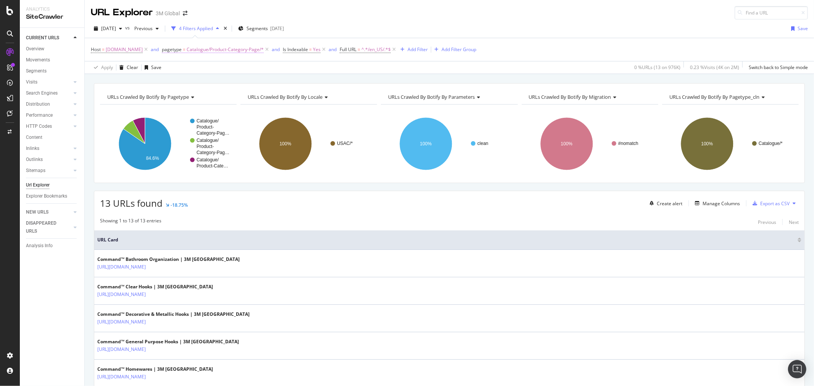
click at [240, 48] on span "Catalogue/Product-Category-Page/*" at bounding box center [225, 49] width 77 height 11
click at [239, 94] on span "Catalogue/Product-Category-Page" at bounding box center [215, 94] width 78 height 7
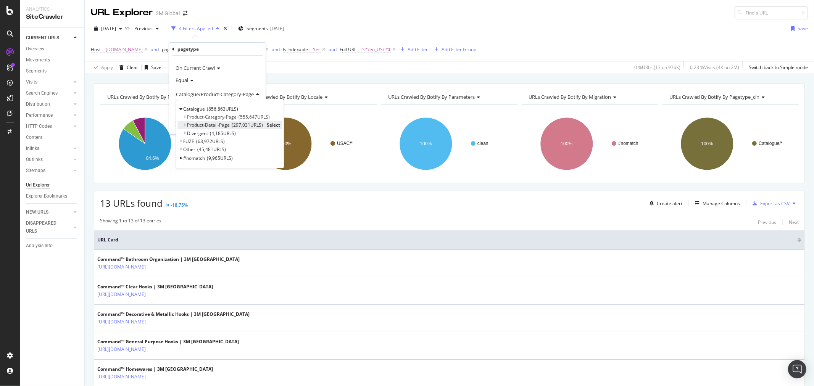
click at [274, 125] on span "Select" at bounding box center [273, 125] width 13 height 6
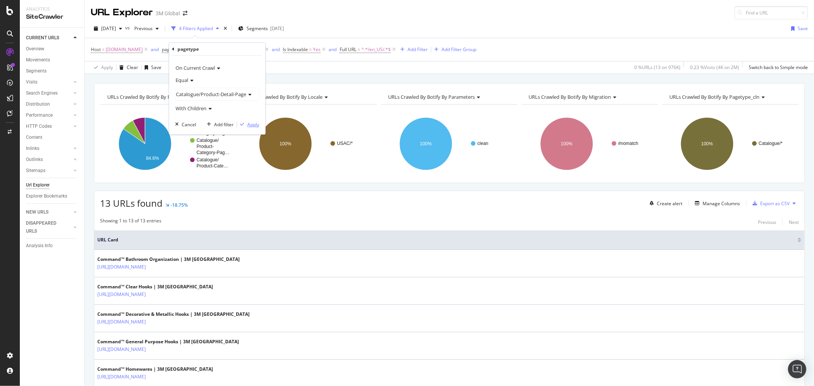
click at [255, 127] on div "Apply" at bounding box center [253, 124] width 12 height 6
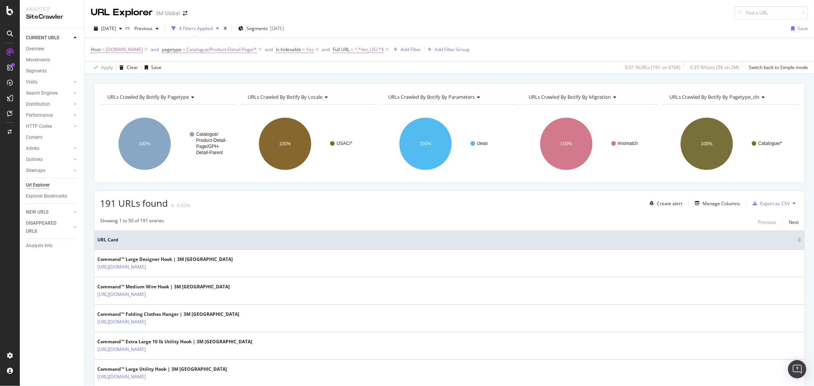
click at [793, 204] on icon at bounding box center [794, 203] width 3 height 5
click at [762, 203] on span "Export XML Sitemaps" at bounding box center [754, 204] width 45 height 7
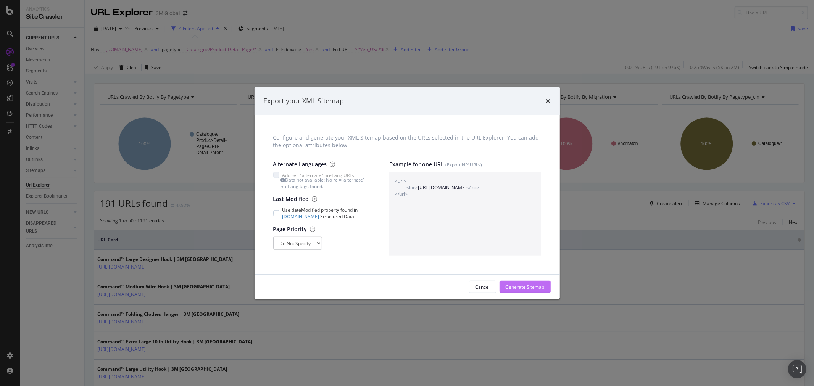
click at [538, 290] on div "Generate Sitemap" at bounding box center [525, 287] width 39 height 6
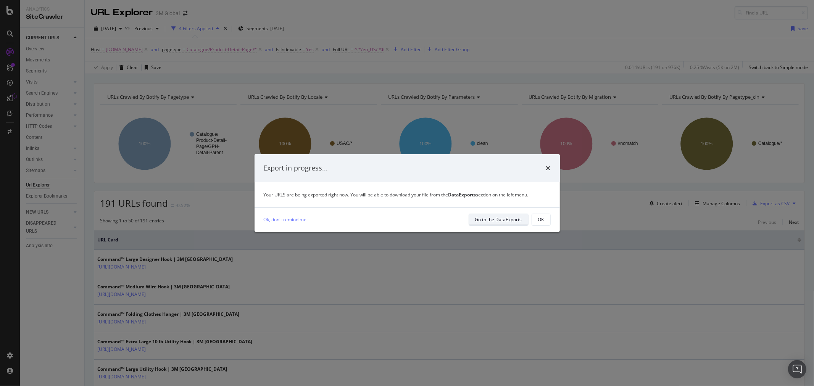
click at [497, 215] on div "Go to the DataExports" at bounding box center [498, 220] width 47 height 11
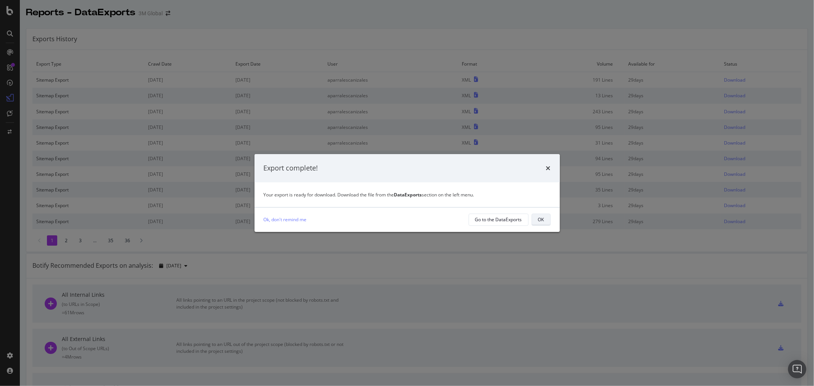
click at [546, 219] on button "OK" at bounding box center [541, 220] width 19 height 12
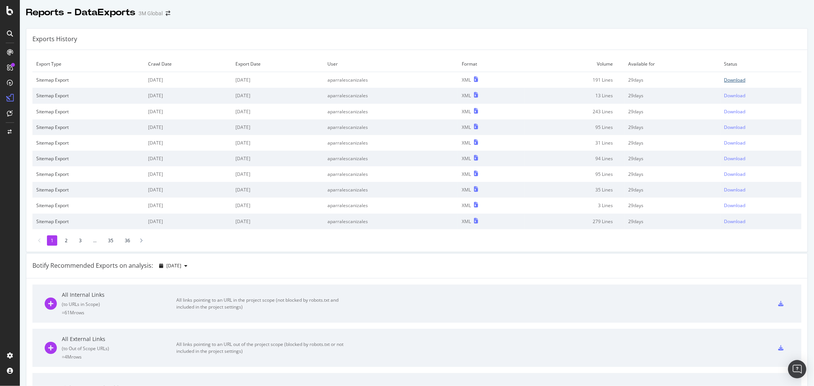
click at [728, 78] on div "Download" at bounding box center [735, 80] width 21 height 6
click at [391, 36] on div "Exports History" at bounding box center [417, 39] width 782 height 21
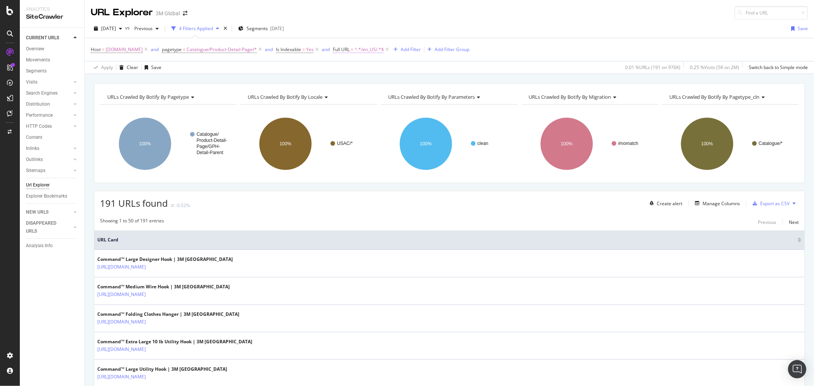
click at [376, 51] on span "^.*/en_US/.*$" at bounding box center [369, 49] width 29 height 11
click at [355, 81] on input "/en_US/" at bounding box center [382, 82] width 72 height 12
click at [363, 79] on input "/en_US/" at bounding box center [382, 82] width 72 height 12
type input "/en_CA/"
click at [429, 101] on div "Apply" at bounding box center [424, 98] width 12 height 6
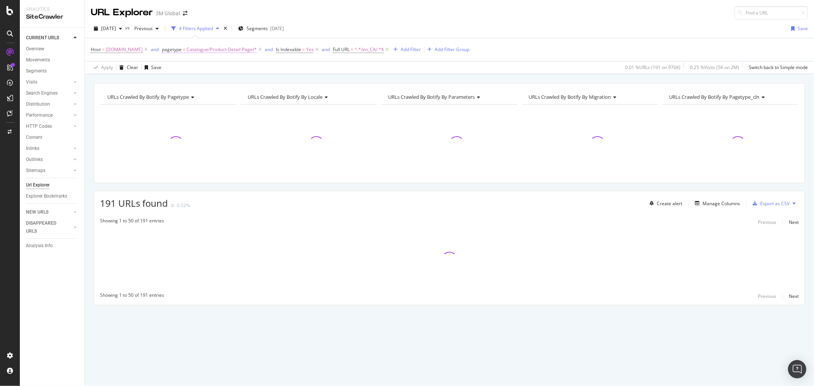
click at [232, 53] on span "Catalogue/Product-Detail-Page/*" at bounding box center [222, 49] width 70 height 11
click at [232, 93] on span "Catalogue/Product-Detail-Page" at bounding box center [211, 94] width 70 height 7
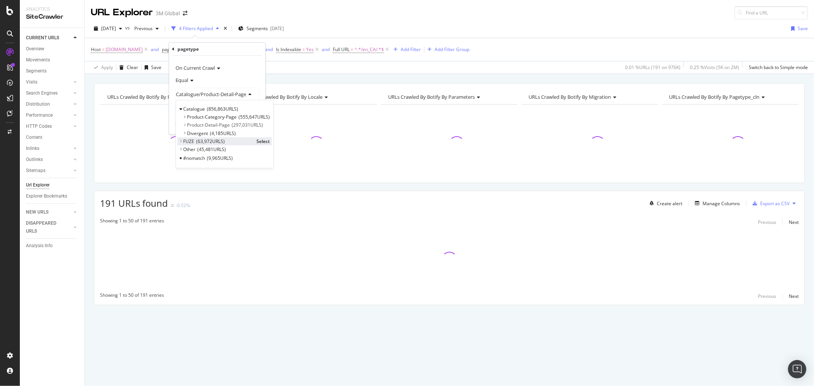
click at [181, 143] on icon at bounding box center [180, 141] width 3 height 5
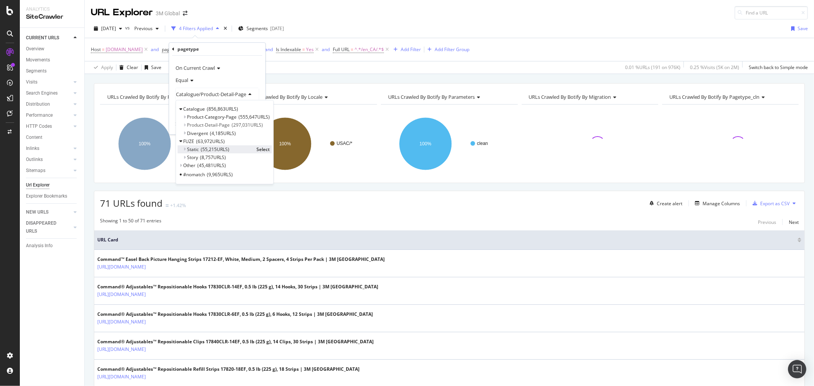
click at [262, 148] on span "Select" at bounding box center [263, 149] width 13 height 6
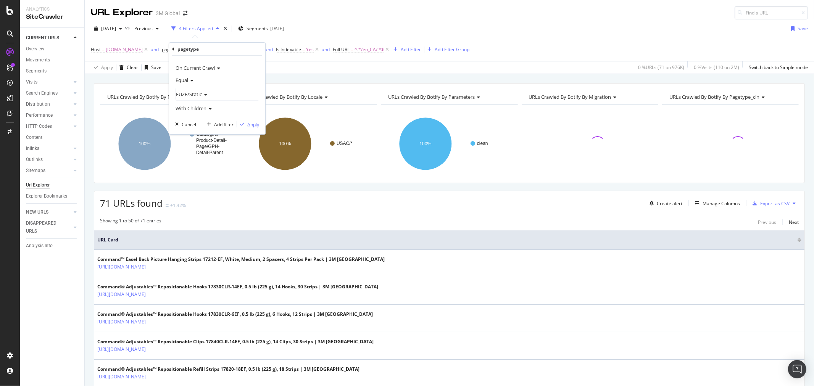
click at [254, 126] on div "Apply" at bounding box center [253, 124] width 12 height 6
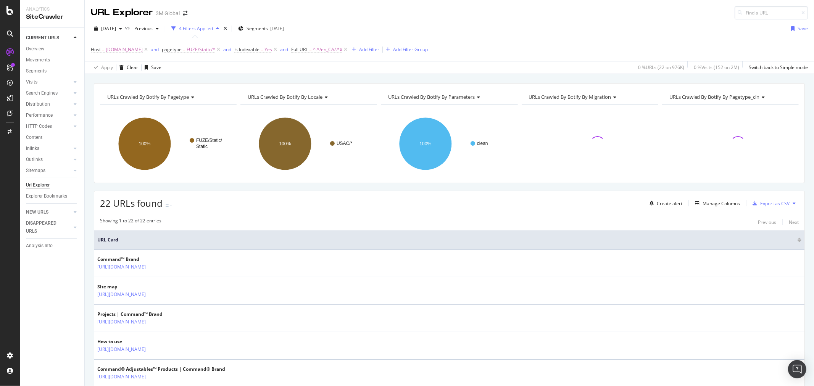
click at [793, 202] on icon at bounding box center [794, 203] width 3 height 5
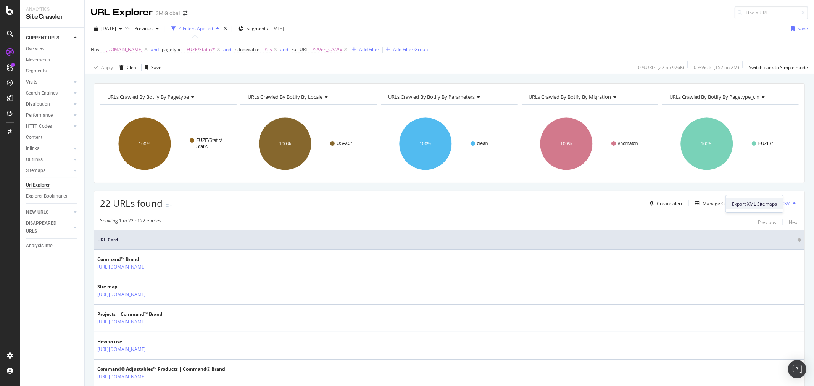
click at [758, 201] on span "Export XML Sitemaps" at bounding box center [754, 204] width 45 height 7
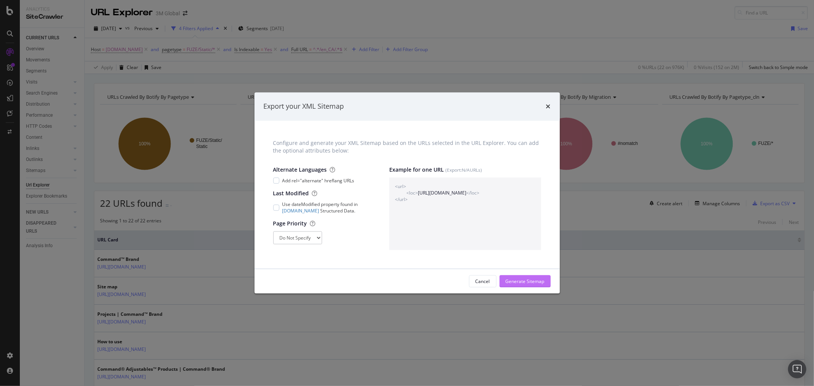
click at [533, 279] on div "Generate Sitemap" at bounding box center [525, 281] width 39 height 6
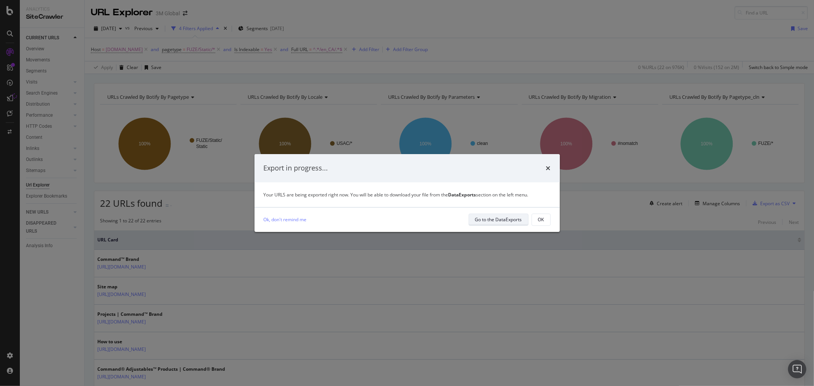
click at [504, 226] on button "Go to the DataExports" at bounding box center [499, 220] width 60 height 12
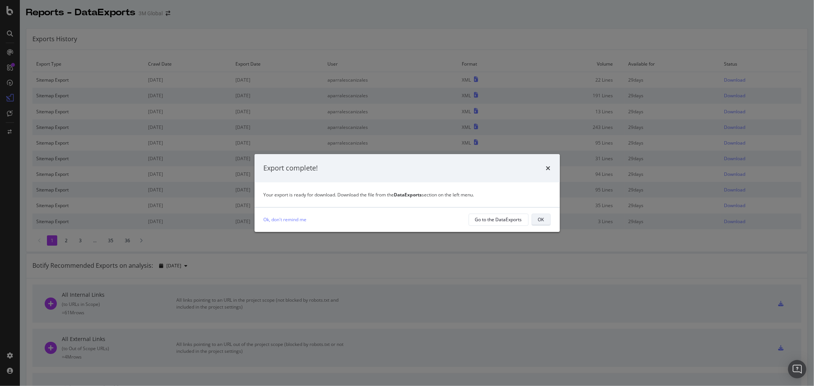
click at [544, 218] on div "OK" at bounding box center [541, 219] width 6 height 6
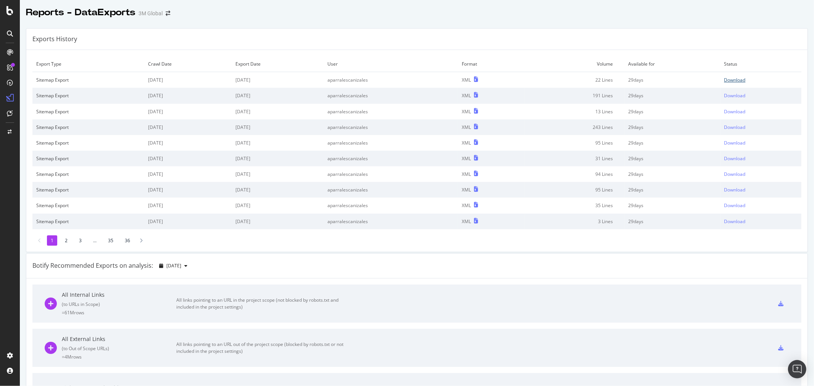
click at [728, 79] on div "Download" at bounding box center [735, 80] width 21 height 6
drag, startPoint x: 452, startPoint y: 36, endPoint x: 262, endPoint y: 6, distance: 192.4
click at [452, 36] on div "Exports History" at bounding box center [417, 39] width 782 height 21
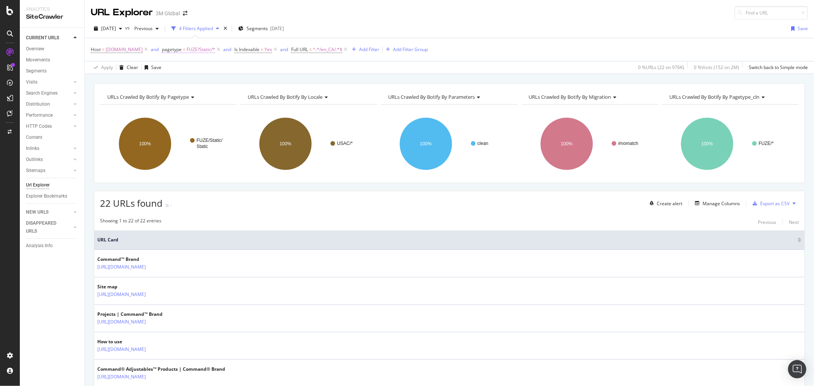
click at [193, 49] on span "FUZE/Static/*" at bounding box center [201, 49] width 29 height 11
click at [180, 93] on span "FUZE/Static" at bounding box center [189, 94] width 26 height 7
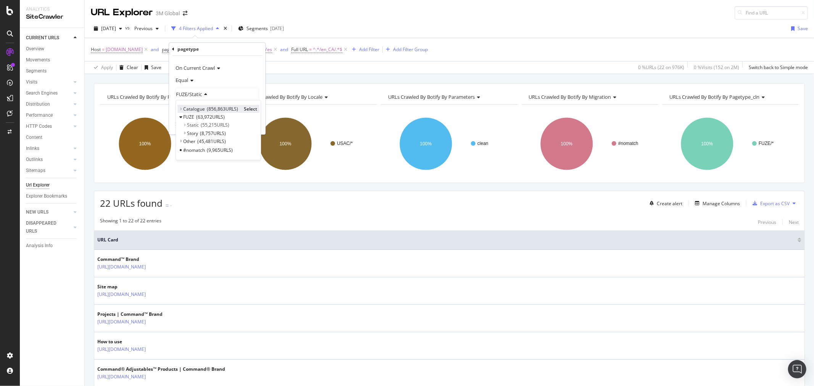
click at [181, 107] on icon at bounding box center [180, 109] width 3 height 5
click at [277, 115] on span "Select" at bounding box center [280, 117] width 13 height 6
click at [252, 125] on div "Apply" at bounding box center [254, 124] width 12 height 6
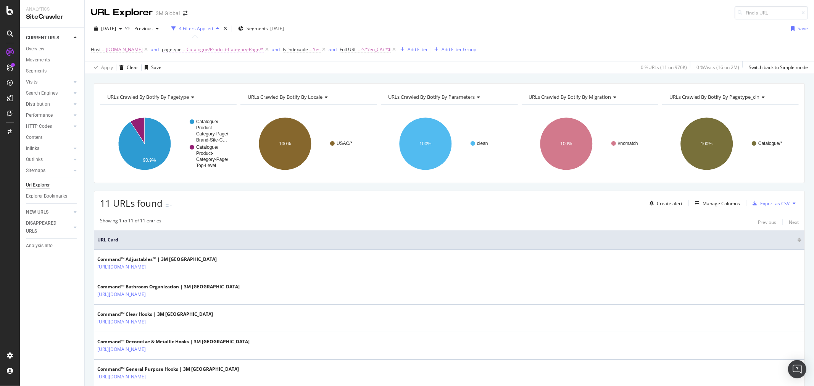
click at [244, 49] on span "Catalogue/Product-Category-Page/*" at bounding box center [225, 49] width 77 height 11
click at [234, 92] on span "Catalogue/Product-Category-Page" at bounding box center [215, 94] width 78 height 7
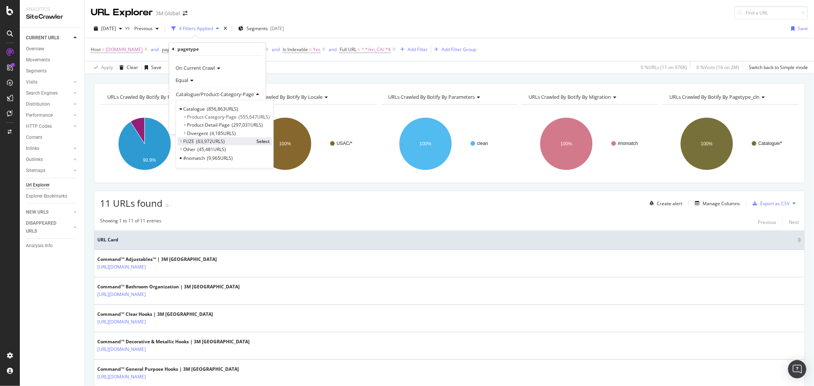
click at [179, 140] on div "FUZE 63,972 URLS Select" at bounding box center [225, 141] width 94 height 8
click at [179, 139] on div "FUZE 63,972 URLS Select" at bounding box center [225, 141] width 94 height 8
click at [181, 139] on icon at bounding box center [180, 141] width 3 height 5
click at [265, 150] on span "Select" at bounding box center [263, 149] width 13 height 6
click at [253, 125] on div "Apply" at bounding box center [253, 124] width 12 height 6
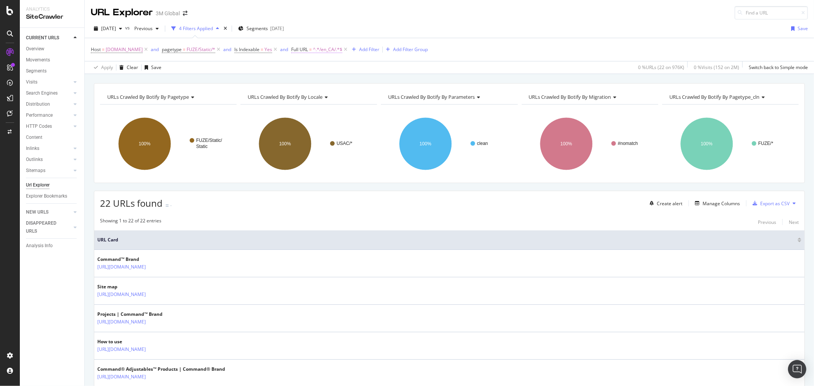
click at [333, 52] on span "^.*/en_CA/.*$" at bounding box center [327, 49] width 29 height 11
click at [313, 82] on input "/en_CA/" at bounding box center [341, 82] width 72 height 12
type input "/fr_CA/"
click at [384, 96] on div "Apply" at bounding box center [383, 98] width 12 height 6
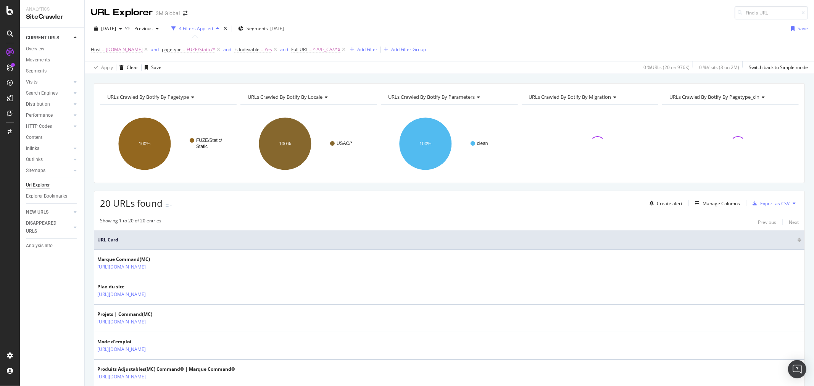
click at [793, 204] on icon at bounding box center [794, 203] width 3 height 5
click at [770, 205] on span "Export XML Sitemaps" at bounding box center [754, 204] width 45 height 7
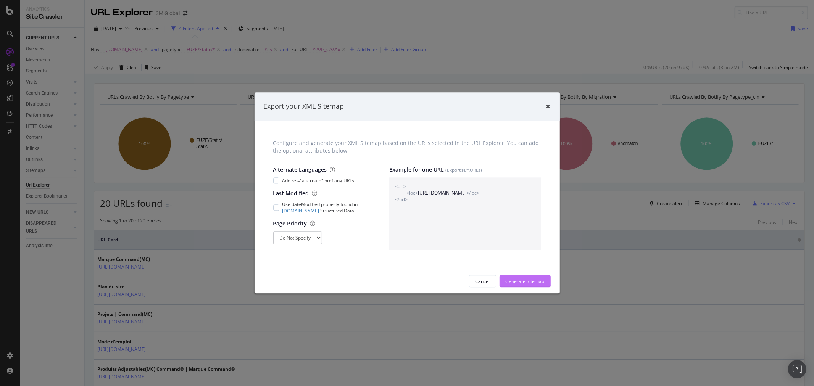
click at [530, 281] on div "Generate Sitemap" at bounding box center [525, 281] width 39 height 6
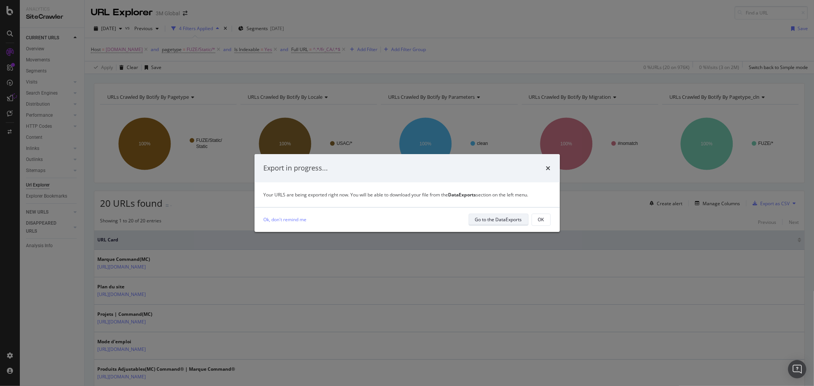
click at [508, 220] on div "Go to the DataExports" at bounding box center [498, 219] width 47 height 6
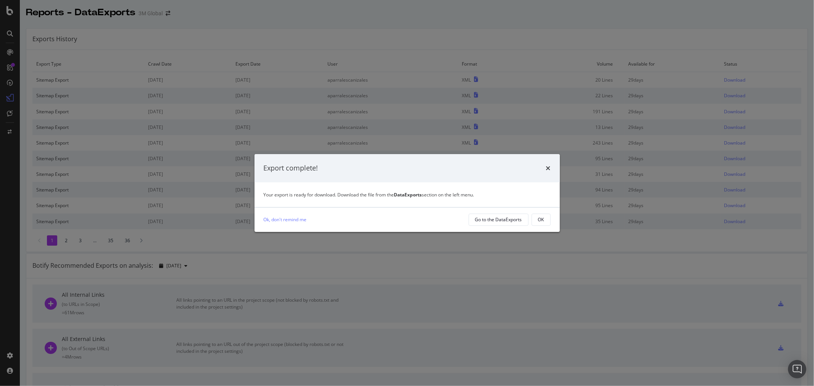
drag, startPoint x: 543, startPoint y: 216, endPoint x: 574, endPoint y: 206, distance: 33.0
click at [543, 216] on div "OK" at bounding box center [541, 219] width 6 height 6
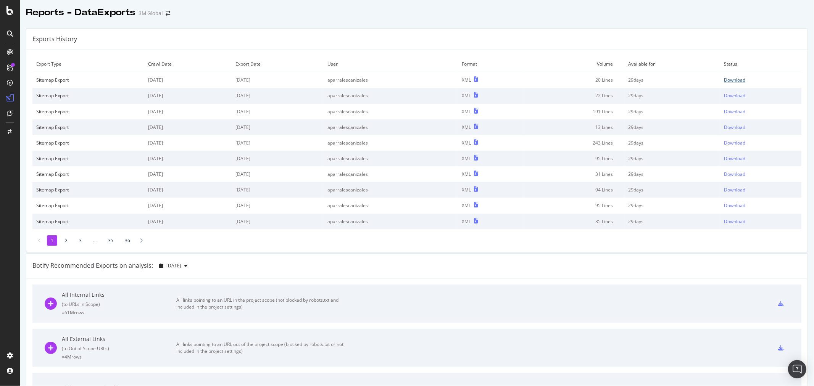
click at [730, 81] on div "Download" at bounding box center [735, 80] width 21 height 6
click at [533, 40] on div "Exports History" at bounding box center [417, 39] width 782 height 21
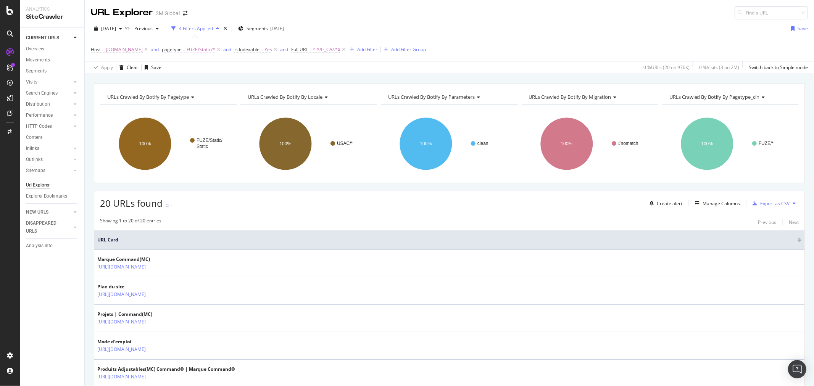
click at [206, 49] on span "FUZE/Static/*" at bounding box center [201, 49] width 29 height 11
click at [203, 94] on icon at bounding box center [204, 94] width 5 height 5
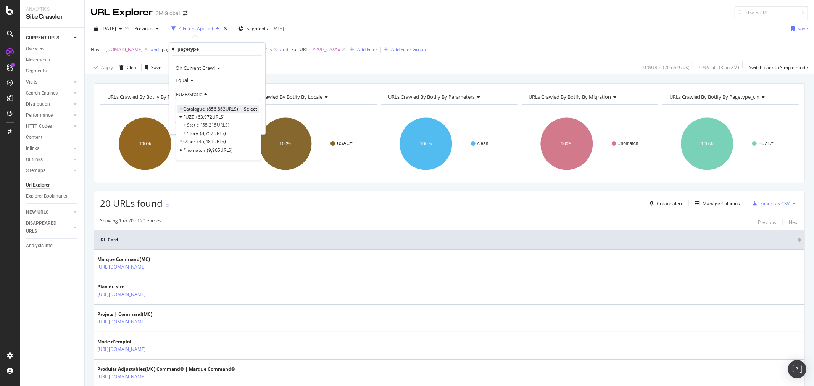
click at [179, 108] on icon at bounding box center [180, 109] width 3 height 5
click at [279, 117] on span "Select" at bounding box center [280, 117] width 13 height 6
click at [255, 124] on div "Apply" at bounding box center [254, 124] width 12 height 6
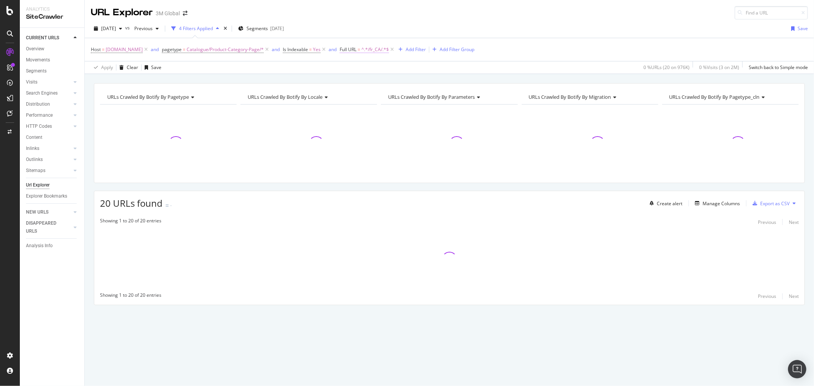
click at [379, 51] on span "^.*/fr_CA/.*$" at bounding box center [375, 49] width 27 height 11
click at [360, 82] on input "/fr_CA/" at bounding box center [389, 82] width 72 height 12
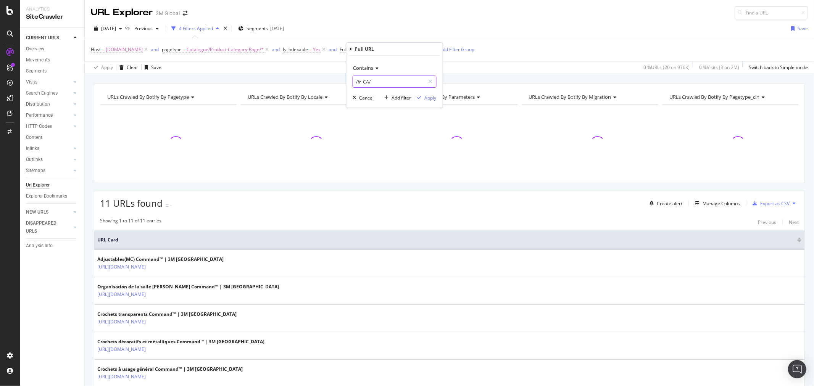
click at [360, 82] on input "/fr_CA/" at bounding box center [389, 82] width 72 height 12
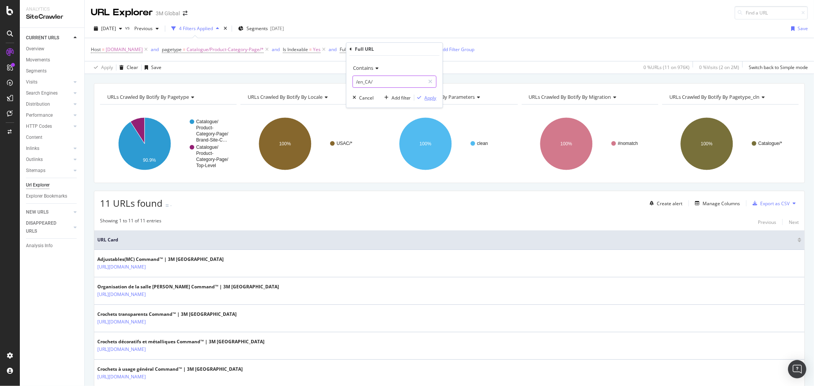
type input "/en_CA/"
click at [431, 99] on div "Apply" at bounding box center [431, 98] width 12 height 6
click at [793, 201] on icon at bounding box center [794, 203] width 3 height 5
click at [761, 201] on span "Export XML Sitemaps" at bounding box center [754, 204] width 45 height 7
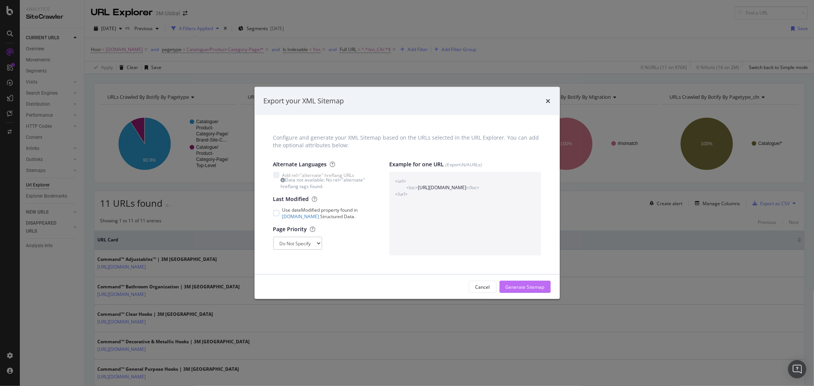
click at [518, 287] on div "Generate Sitemap" at bounding box center [525, 287] width 39 height 6
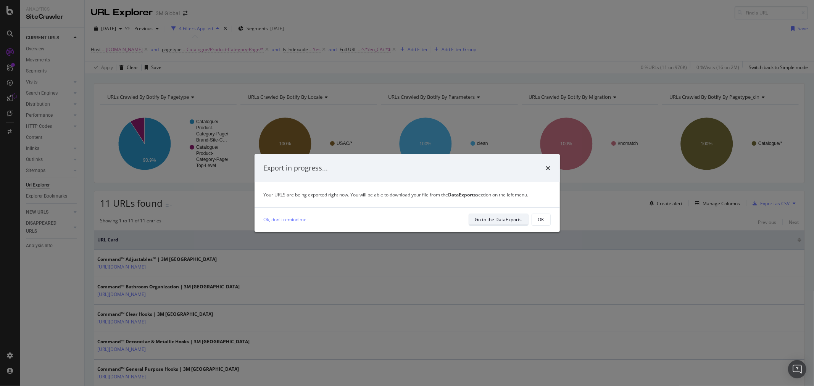
click at [502, 215] on div "Go to the DataExports" at bounding box center [498, 220] width 47 height 11
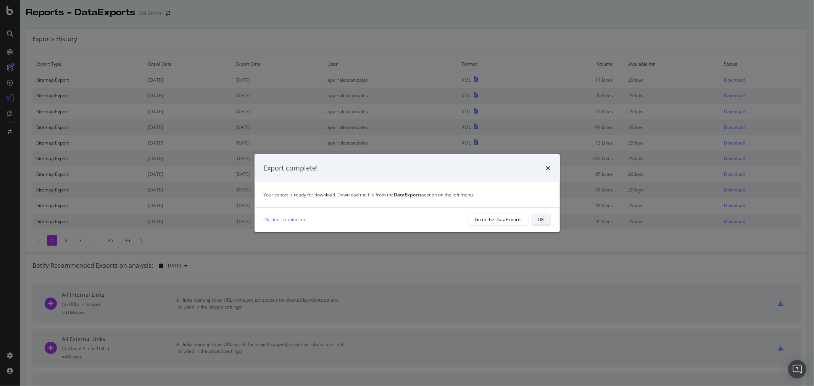
click at [543, 216] on div "OK" at bounding box center [541, 219] width 6 height 6
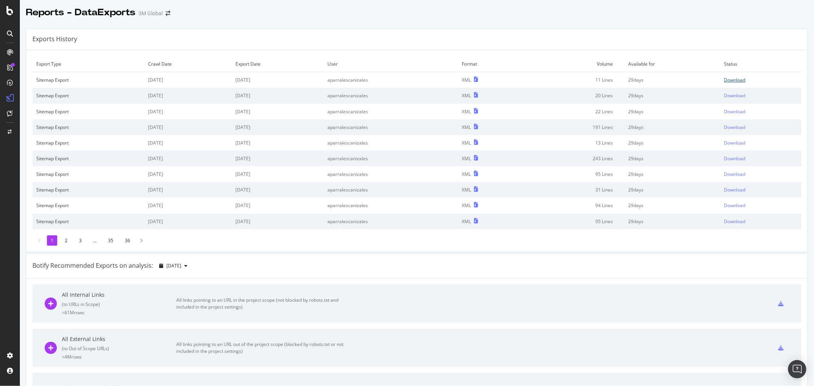
click at [730, 79] on div "Download" at bounding box center [735, 80] width 21 height 6
click at [430, 39] on div "Exports History" at bounding box center [417, 39] width 782 height 21
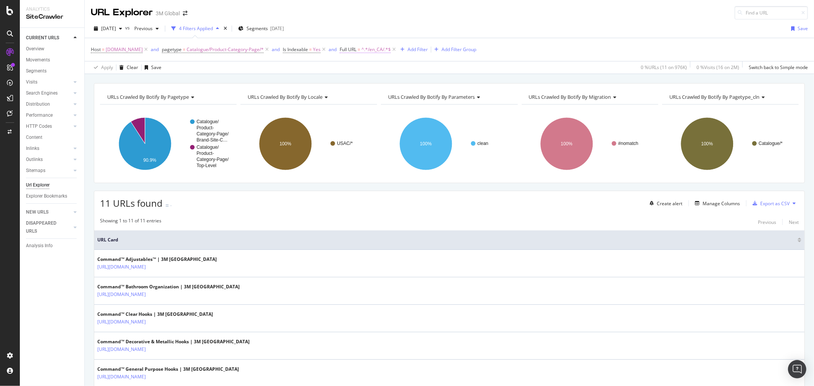
click at [370, 48] on span "^.*/en_CA/.*$" at bounding box center [376, 49] width 29 height 11
click at [362, 81] on input "/en_CA/" at bounding box center [389, 82] width 72 height 12
type input "/fr_CA/"
click at [431, 97] on div "Apply" at bounding box center [431, 98] width 12 height 6
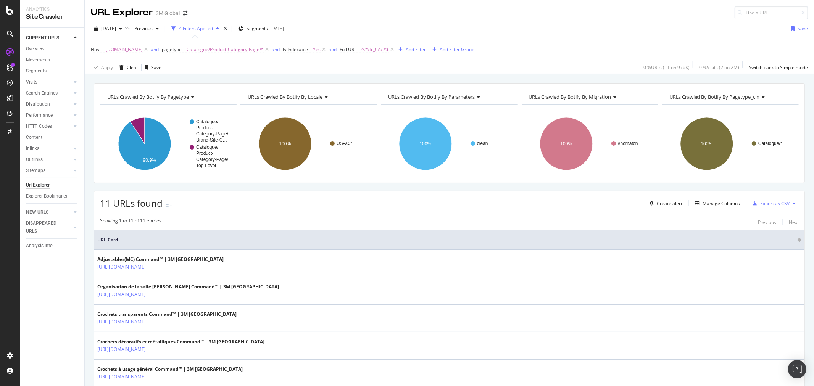
click at [793, 203] on icon at bounding box center [794, 203] width 3 height 5
click at [775, 203] on span "Export XML Sitemaps" at bounding box center [754, 204] width 45 height 7
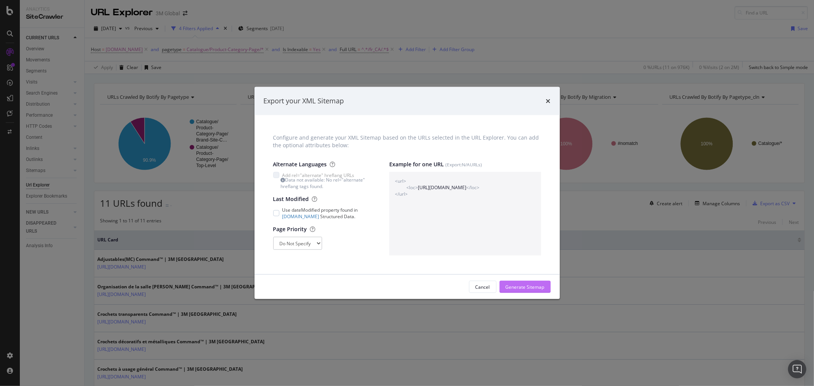
click at [531, 289] on div "Generate Sitemap" at bounding box center [525, 287] width 39 height 6
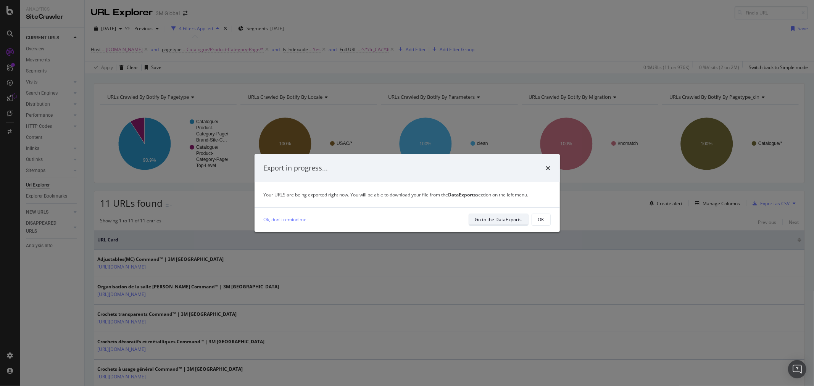
click at [512, 221] on div "Go to the DataExports" at bounding box center [498, 219] width 47 height 6
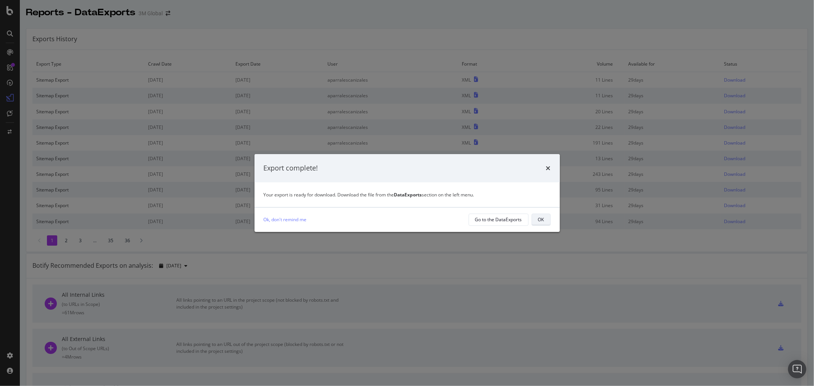
click at [544, 219] on div "OK" at bounding box center [541, 219] width 6 height 6
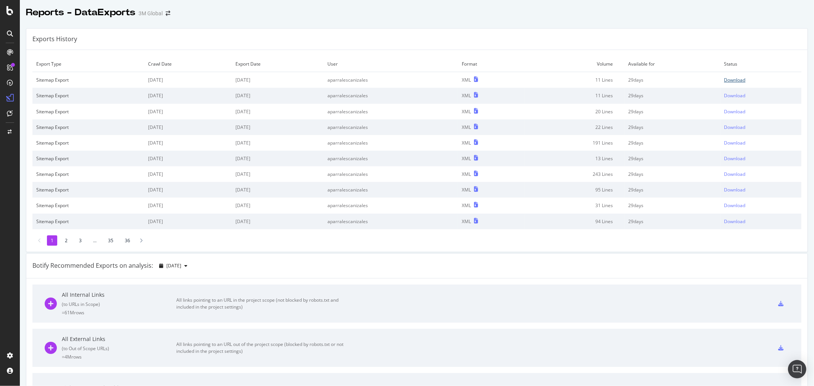
click at [725, 78] on div "Download" at bounding box center [735, 80] width 21 height 6
click at [494, 40] on div "Exports History" at bounding box center [417, 39] width 782 height 21
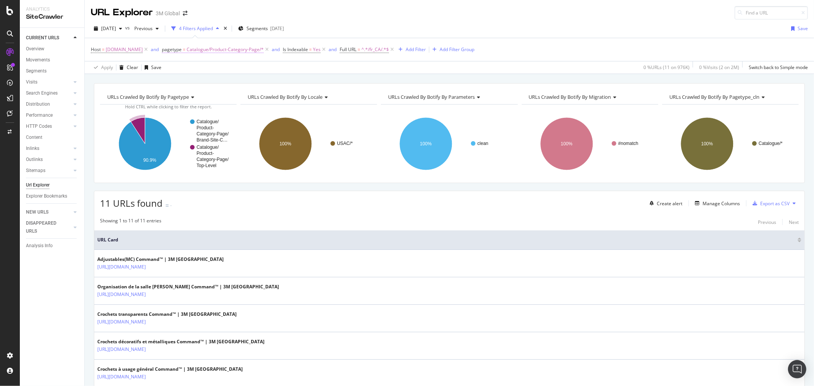
click at [242, 50] on span "Catalogue/Product-Category-Page/*" at bounding box center [225, 49] width 77 height 11
click at [254, 97] on div "Catalogue/Product-Category-Page" at bounding box center [218, 94] width 84 height 12
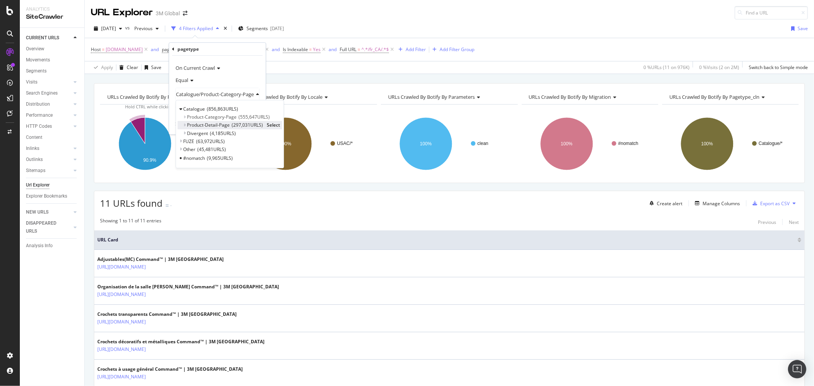
click at [279, 125] on span "Select" at bounding box center [273, 125] width 13 height 6
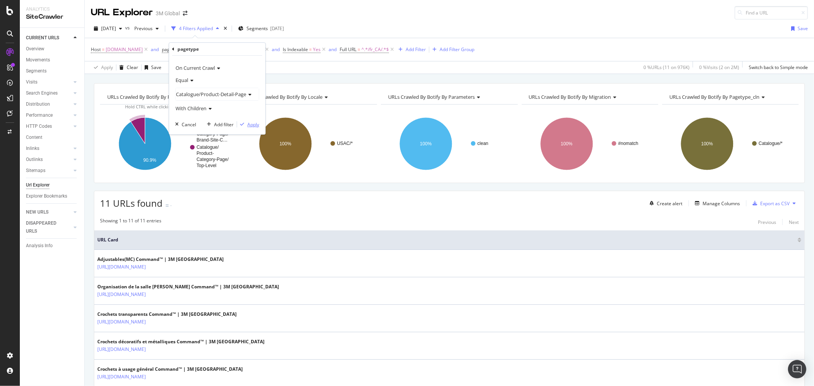
click at [255, 123] on div "Apply" at bounding box center [253, 124] width 12 height 6
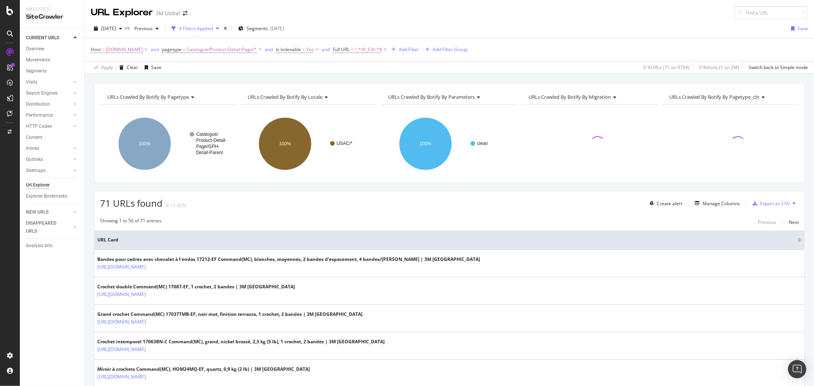
click at [793, 203] on icon at bounding box center [794, 203] width 3 height 5
click at [761, 200] on div "Export XML Sitemaps" at bounding box center [754, 204] width 57 height 11
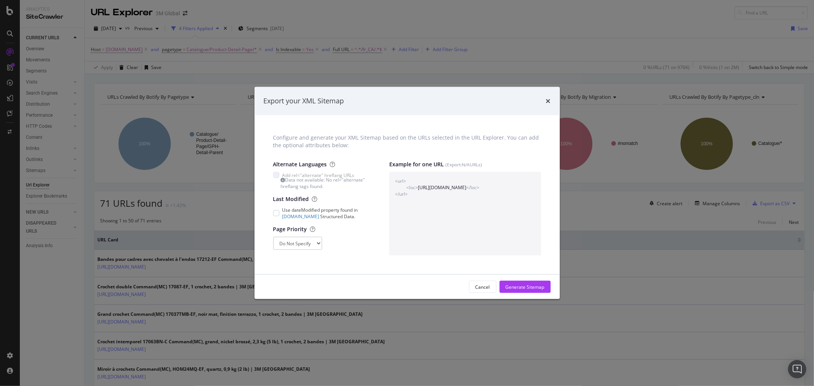
click at [533, 280] on div "Cancel Generate Sitemap" at bounding box center [407, 287] width 305 height 24
click at [533, 281] on div "Generate Sitemap" at bounding box center [525, 286] width 39 height 11
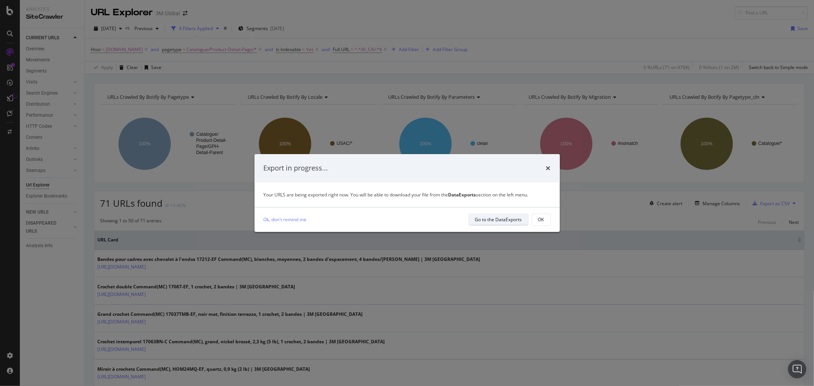
click at [508, 221] on div "Go to the DataExports" at bounding box center [498, 219] width 47 height 6
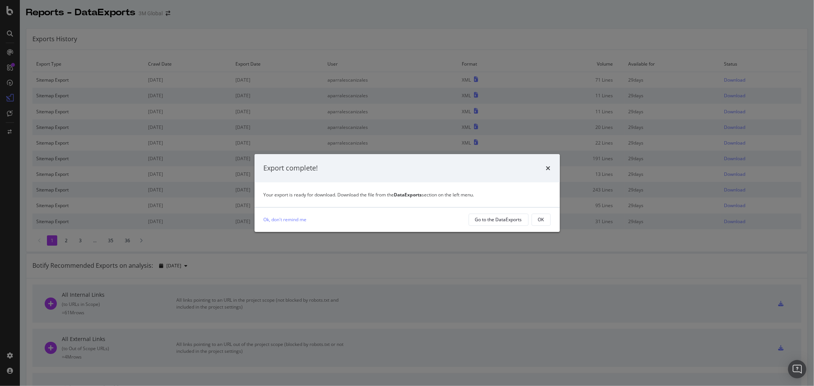
click at [541, 219] on div "OK" at bounding box center [541, 219] width 6 height 6
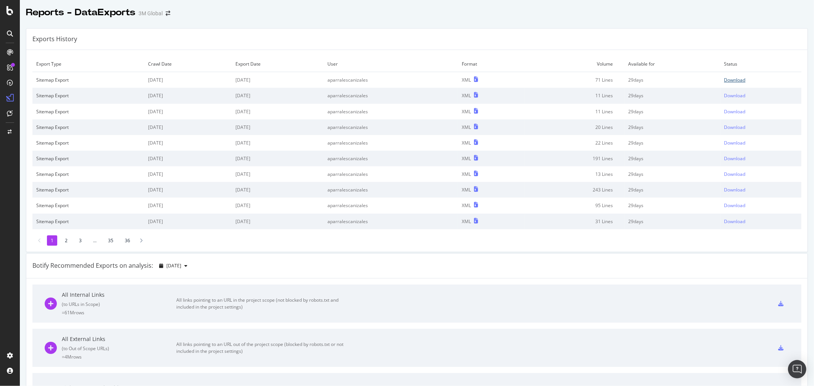
click at [727, 78] on div "Download" at bounding box center [735, 80] width 21 height 6
drag, startPoint x: 533, startPoint y: 32, endPoint x: 529, endPoint y: 35, distance: 5.0
click at [531, 32] on div "Exports History" at bounding box center [417, 39] width 782 height 21
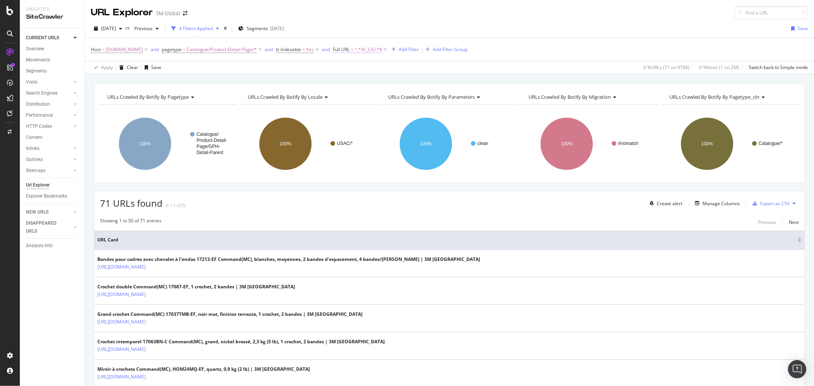
click at [373, 48] on span "^.*/fr_CA/.*$" at bounding box center [368, 49] width 27 height 11
click at [353, 83] on input "/fr_CA/" at bounding box center [382, 82] width 72 height 12
type input "/en_CA/"
click at [423, 98] on div "Apply" at bounding box center [424, 98] width 12 height 6
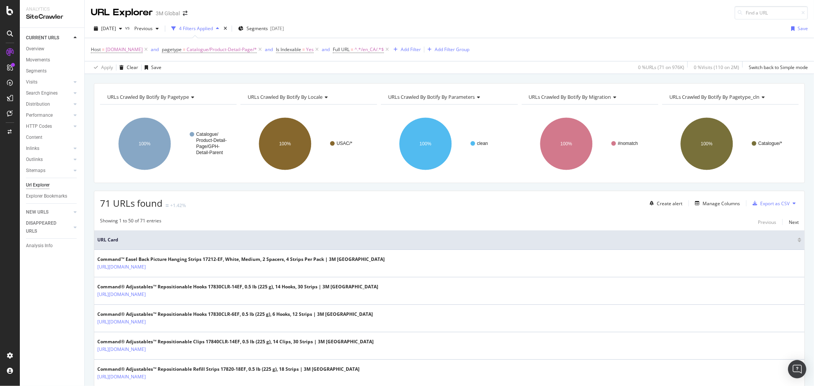
click at [627, 50] on div "Host = [DOMAIN_NAME] and pagetype = Catalogue/Product-Detail-Page/* and Is Inde…" at bounding box center [449, 49] width 717 height 23
click at [793, 204] on icon at bounding box center [794, 203] width 3 height 5
click at [761, 201] on span "Export XML Sitemaps" at bounding box center [754, 204] width 45 height 7
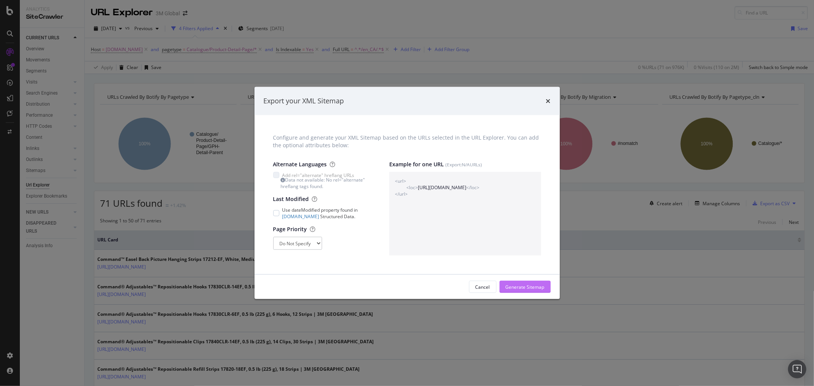
click at [528, 283] on div "Generate Sitemap" at bounding box center [525, 286] width 39 height 11
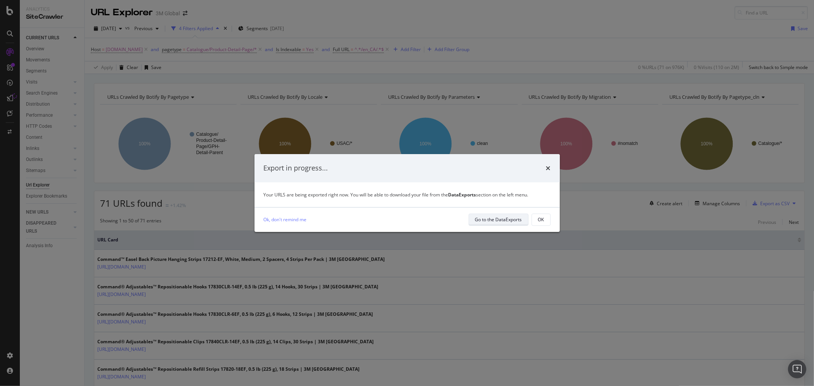
click at [499, 221] on div "Go to the DataExports" at bounding box center [498, 219] width 47 height 6
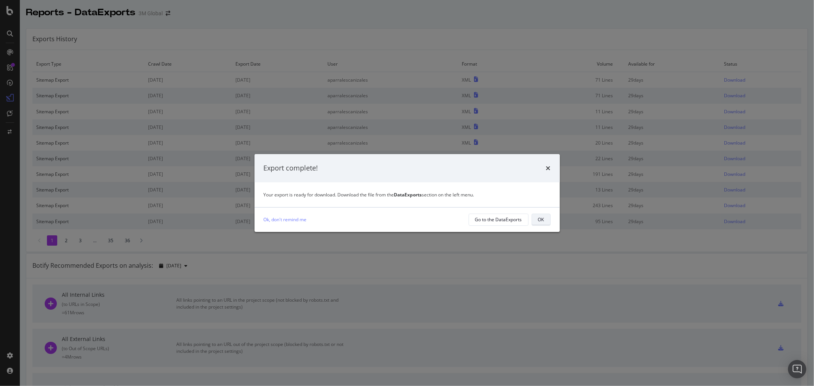
click at [539, 223] on div "OK" at bounding box center [541, 220] width 6 height 11
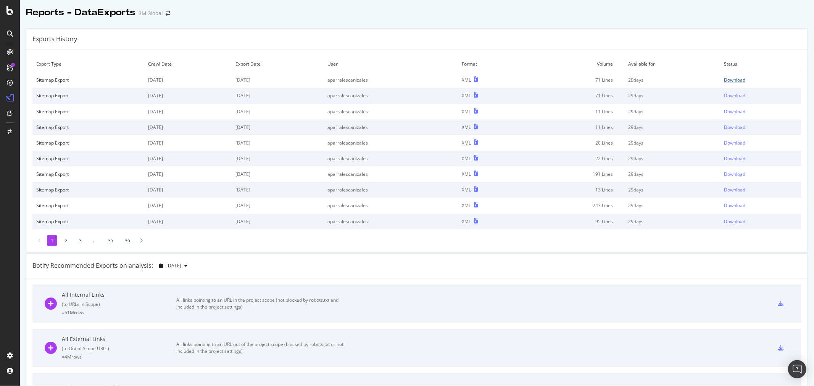
click at [729, 79] on div "Download" at bounding box center [735, 80] width 21 height 6
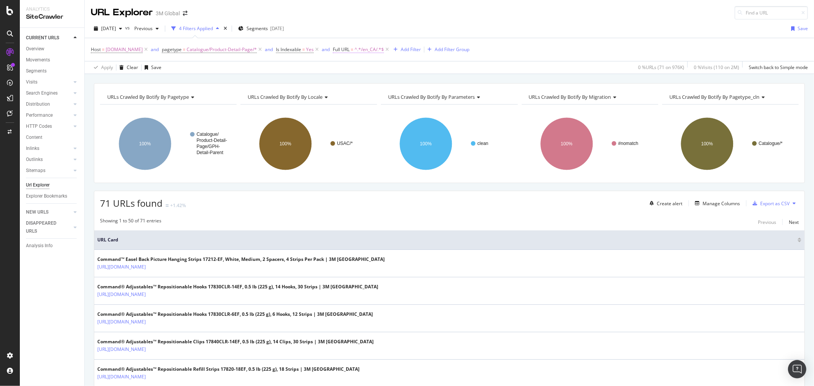
click at [375, 54] on span "^.*/en_CA/.*$" at bounding box center [369, 49] width 29 height 11
click at [356, 82] on input "/en_CA/" at bounding box center [382, 82] width 72 height 12
type input "/fr_CA/"
click at [423, 97] on div "Apply" at bounding box center [424, 98] width 12 height 6
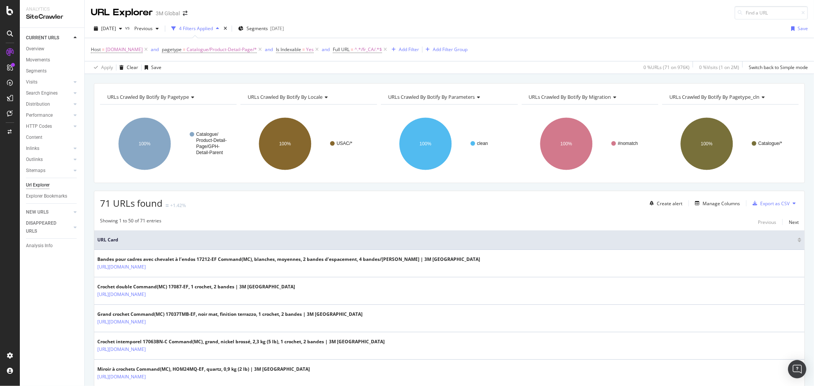
click at [793, 204] on icon at bounding box center [794, 203] width 3 height 5
click at [772, 207] on span "Export XML Sitemaps" at bounding box center [754, 204] width 45 height 7
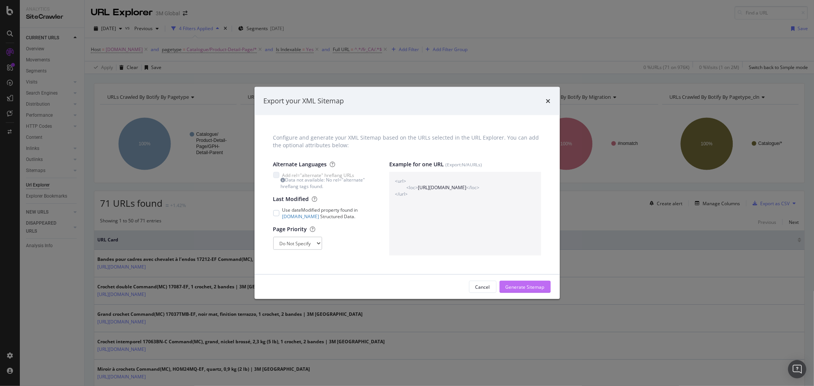
click at [525, 287] on div "Generate Sitemap" at bounding box center [525, 287] width 39 height 6
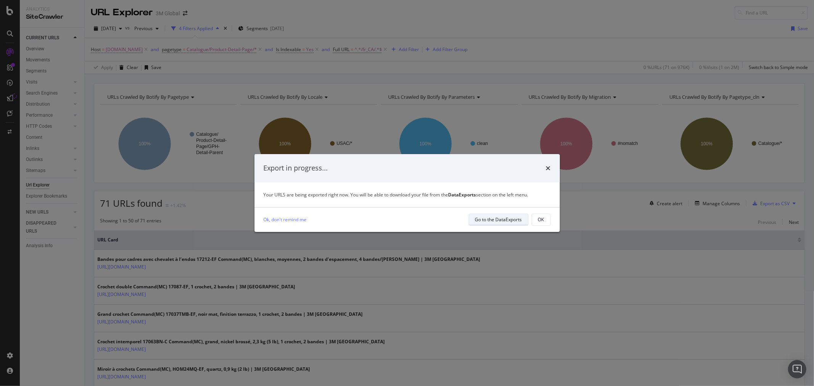
click at [513, 216] on div "Go to the DataExports" at bounding box center [498, 220] width 47 height 11
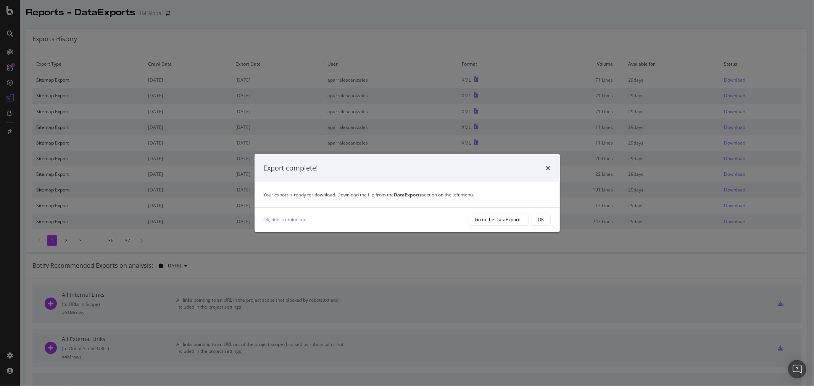
click at [547, 219] on button "OK" at bounding box center [541, 220] width 19 height 12
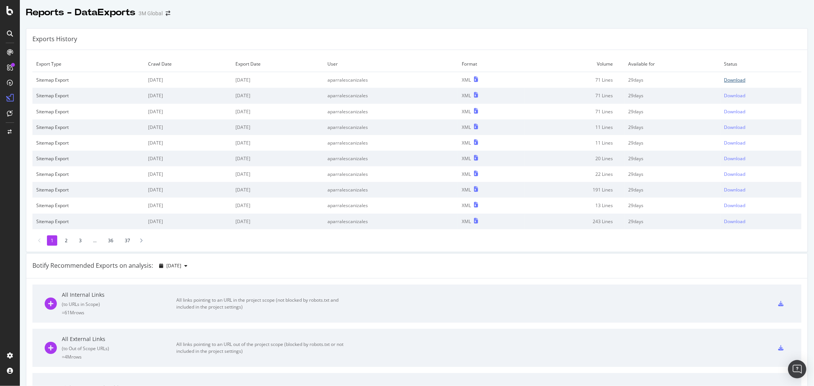
click at [725, 77] on div "Download" at bounding box center [735, 80] width 21 height 6
click at [460, 37] on div "Exports History" at bounding box center [417, 39] width 782 height 21
